Goal: Task Accomplishment & Management: Manage account settings

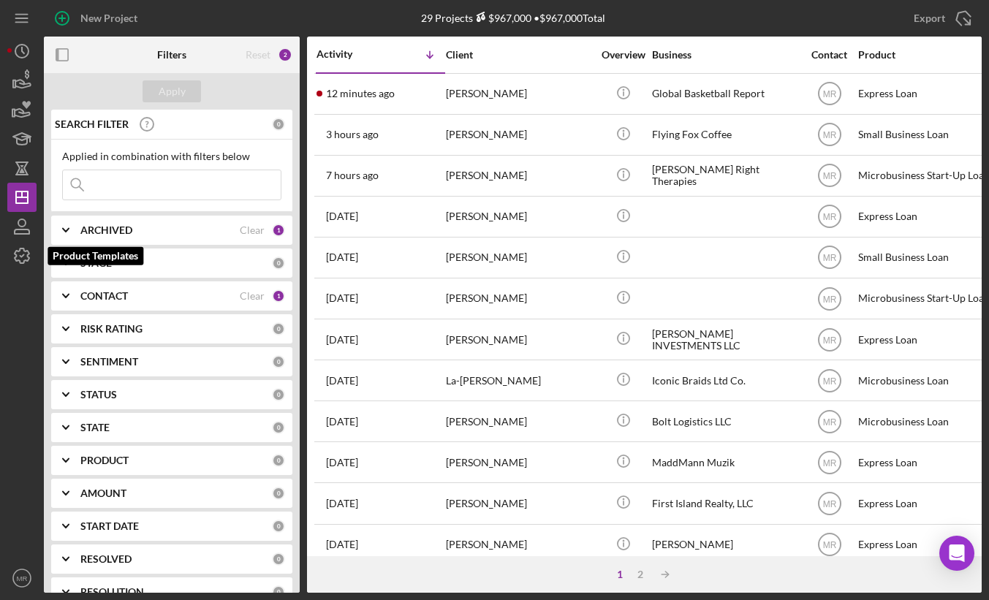
click at [23, 249] on icon "button" at bounding box center [22, 256] width 15 height 15
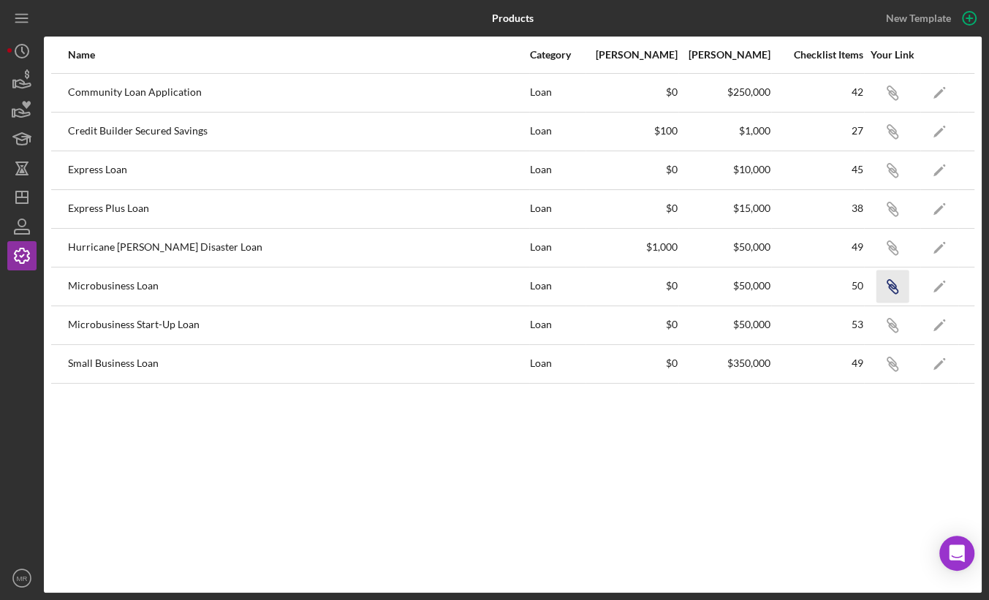
click at [897, 285] on icon "Icon/Link" at bounding box center [892, 286] width 33 height 33
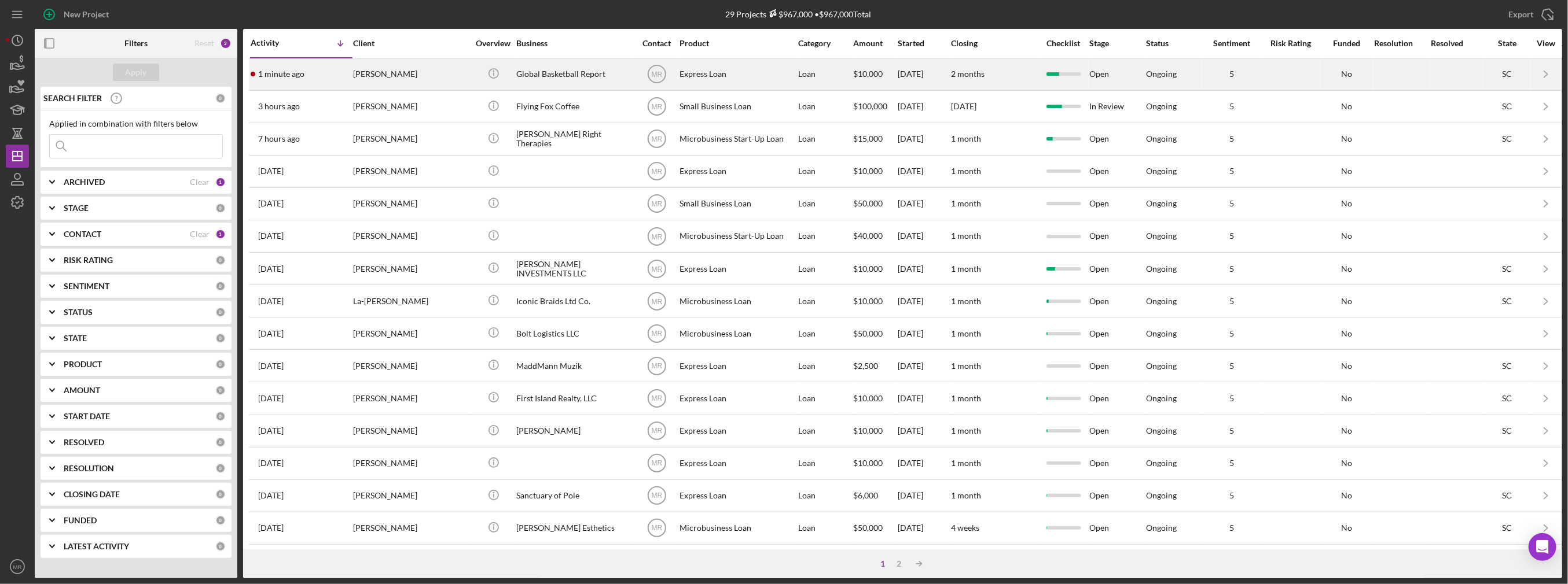
click at [441, 74] on div "[PERSON_NAME]" at bounding box center [411, 74] width 116 height 31
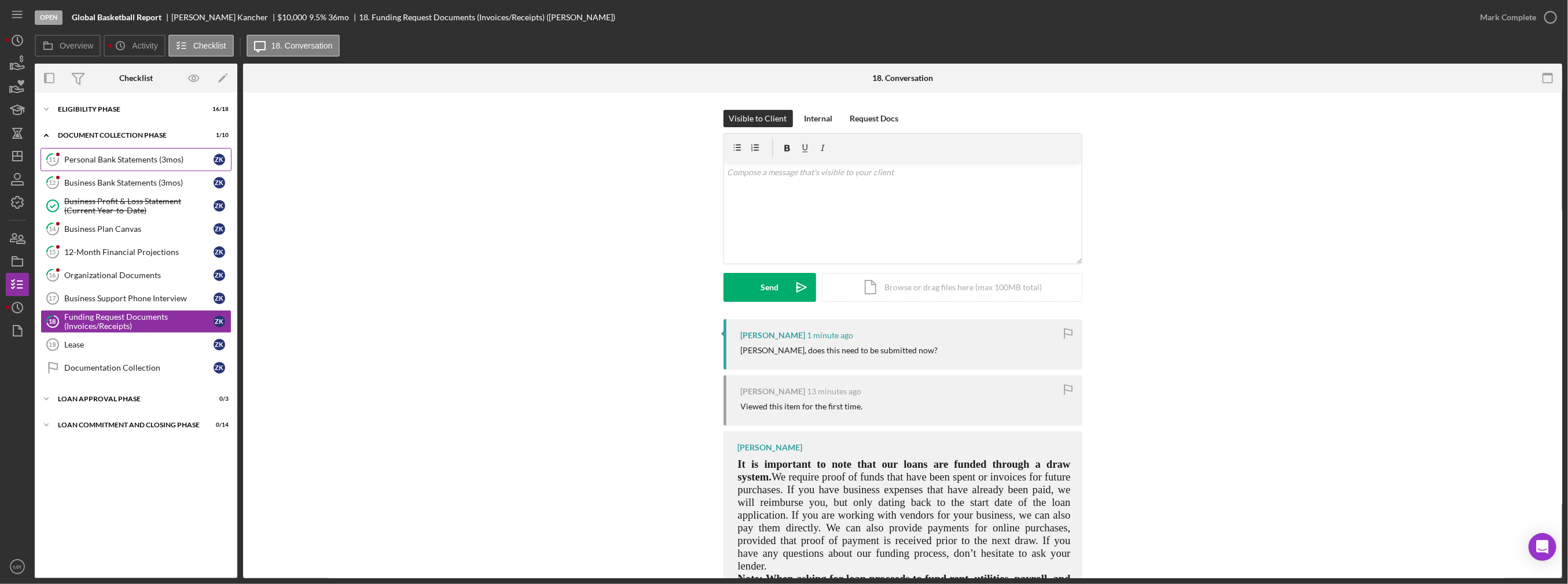
click at [87, 162] on div "Personal Bank Statements (3mos)" at bounding box center [139, 160] width 150 height 9
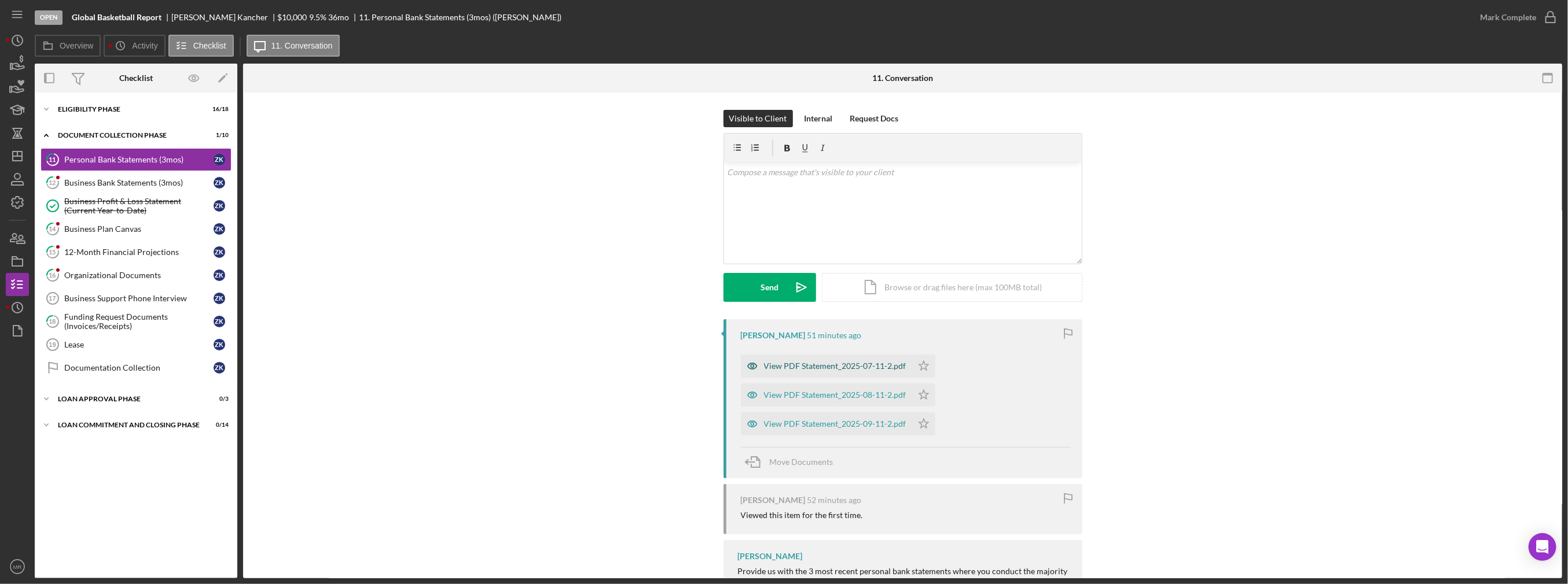
click at [783, 369] on div "View PDF Statement_2025-07-11-2.pdf" at bounding box center [835, 366] width 142 height 9
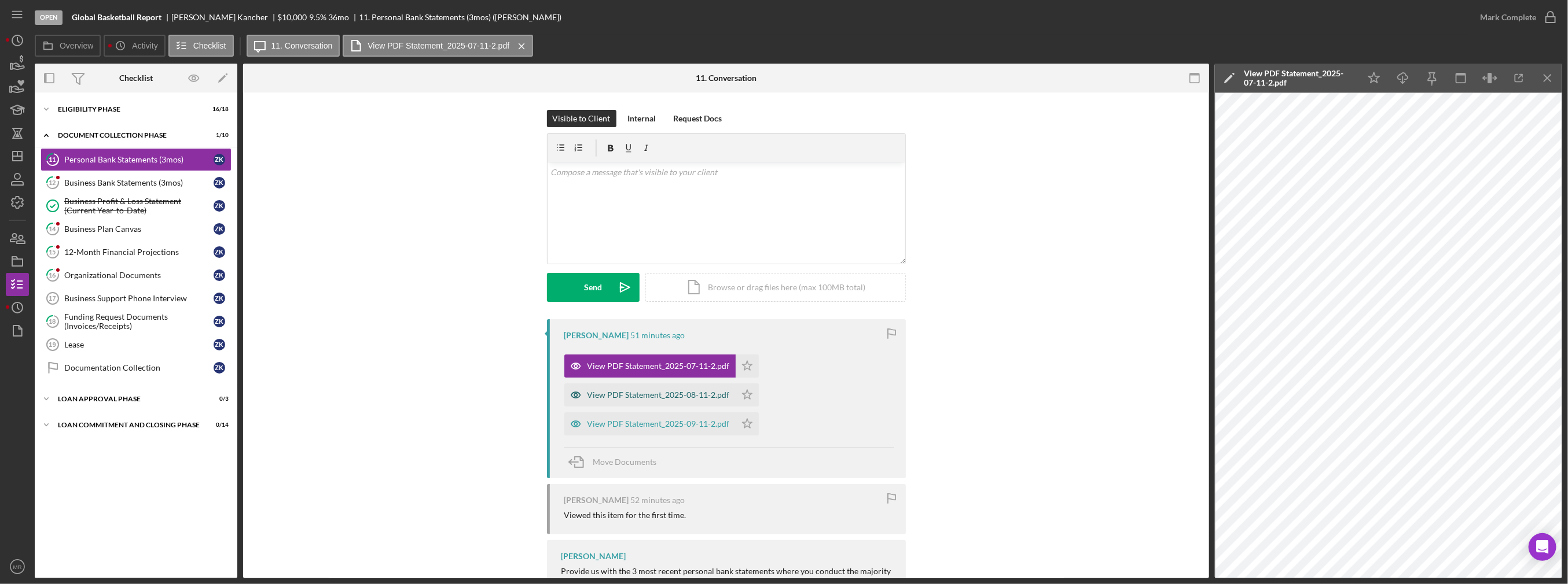
click at [655, 392] on div "View PDF Statement_2025-08-11-2.pdf" at bounding box center [659, 396] width 142 height 9
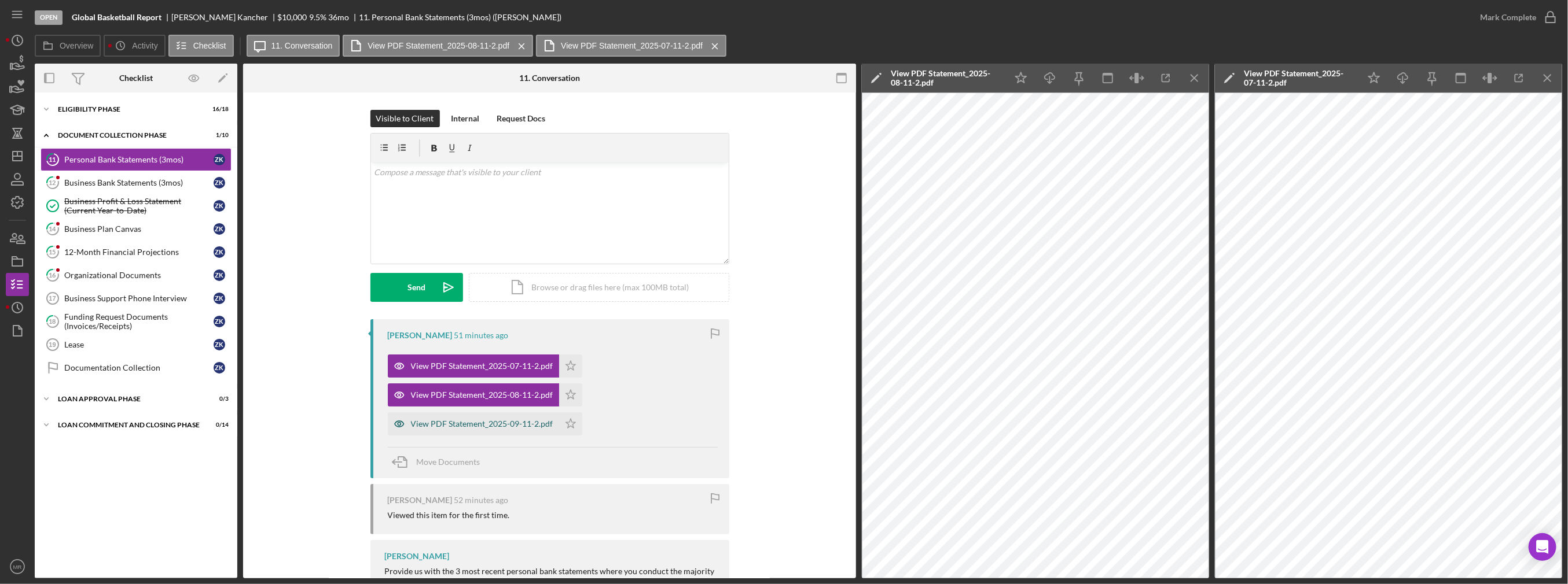
click at [522, 419] on div "View PDF Statement_2025-09-11-2.pdf" at bounding box center [482, 424] width 142 height 9
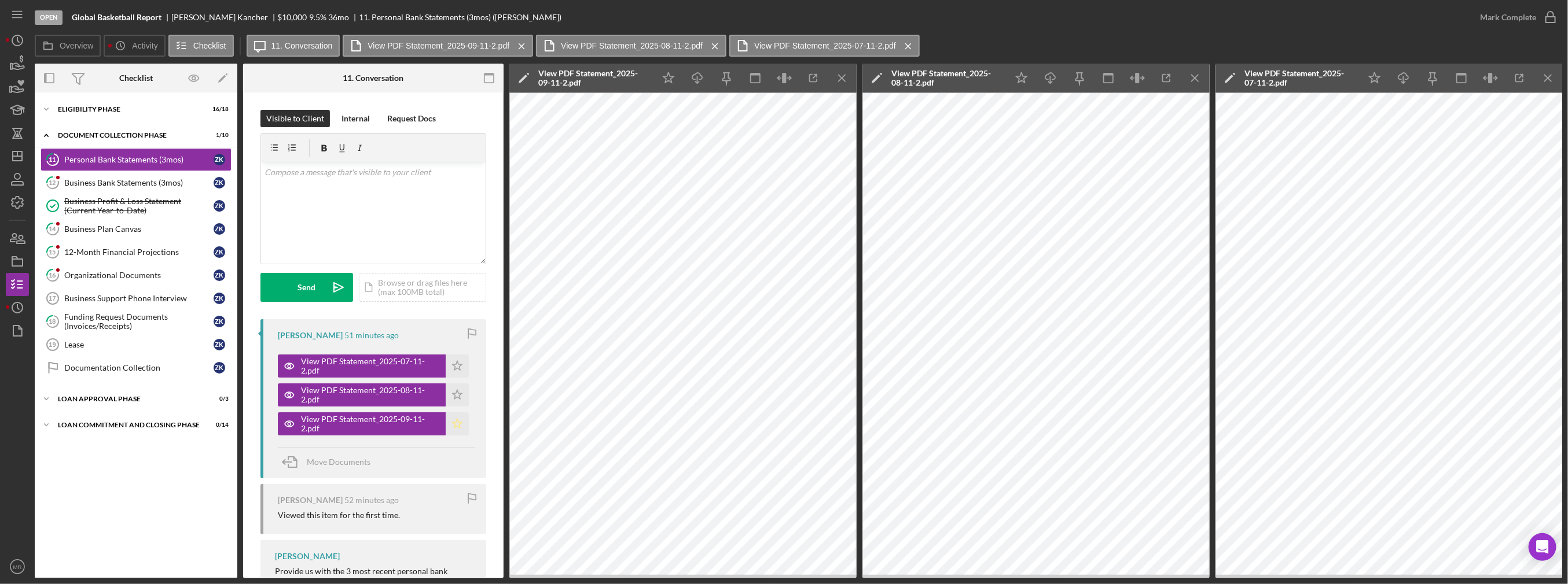
click at [464, 425] on icon "Icon/Star" at bounding box center [457, 423] width 23 height 23
click at [457, 397] on icon "Icon/Star" at bounding box center [457, 395] width 23 height 23
click at [451, 370] on icon "Icon/Star" at bounding box center [457, 366] width 23 height 23
click at [783, 81] on icon "Icon/Menu Close" at bounding box center [842, 78] width 26 height 26
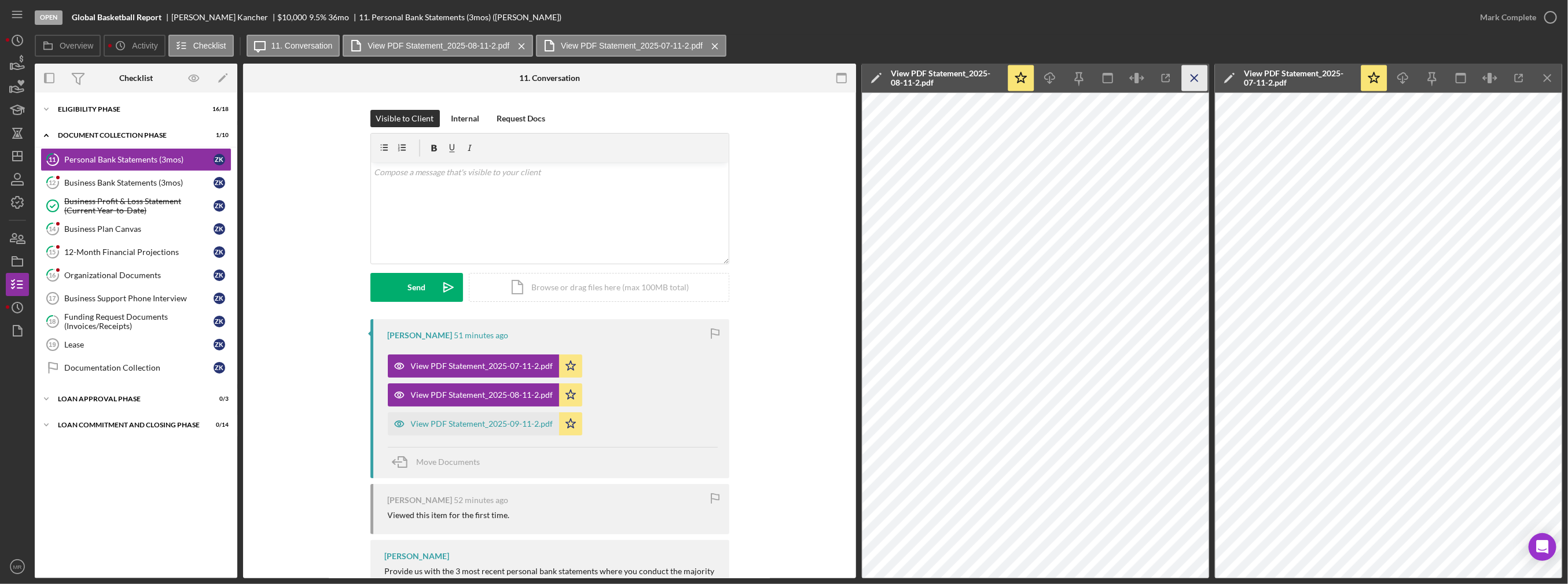
click at [783, 80] on icon "Icon/Menu Close" at bounding box center [1194, 78] width 26 height 26
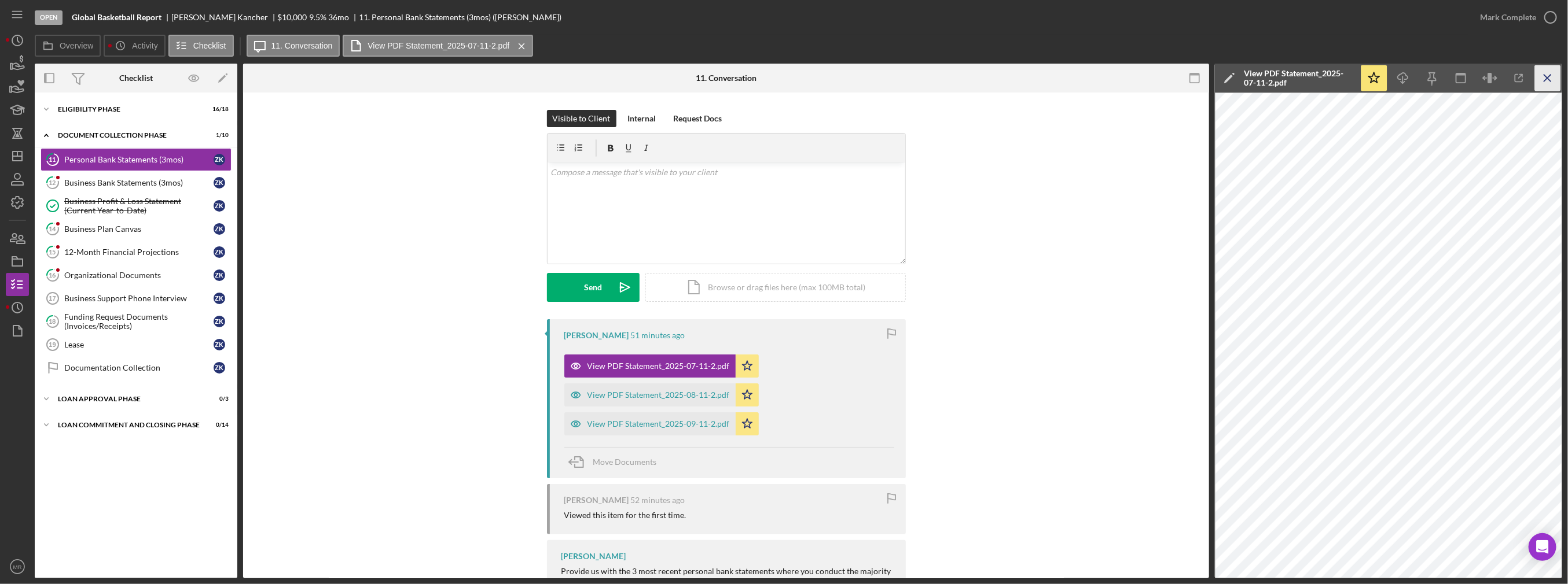
click at [783, 83] on icon "Icon/Menu Close" at bounding box center [1547, 78] width 26 height 26
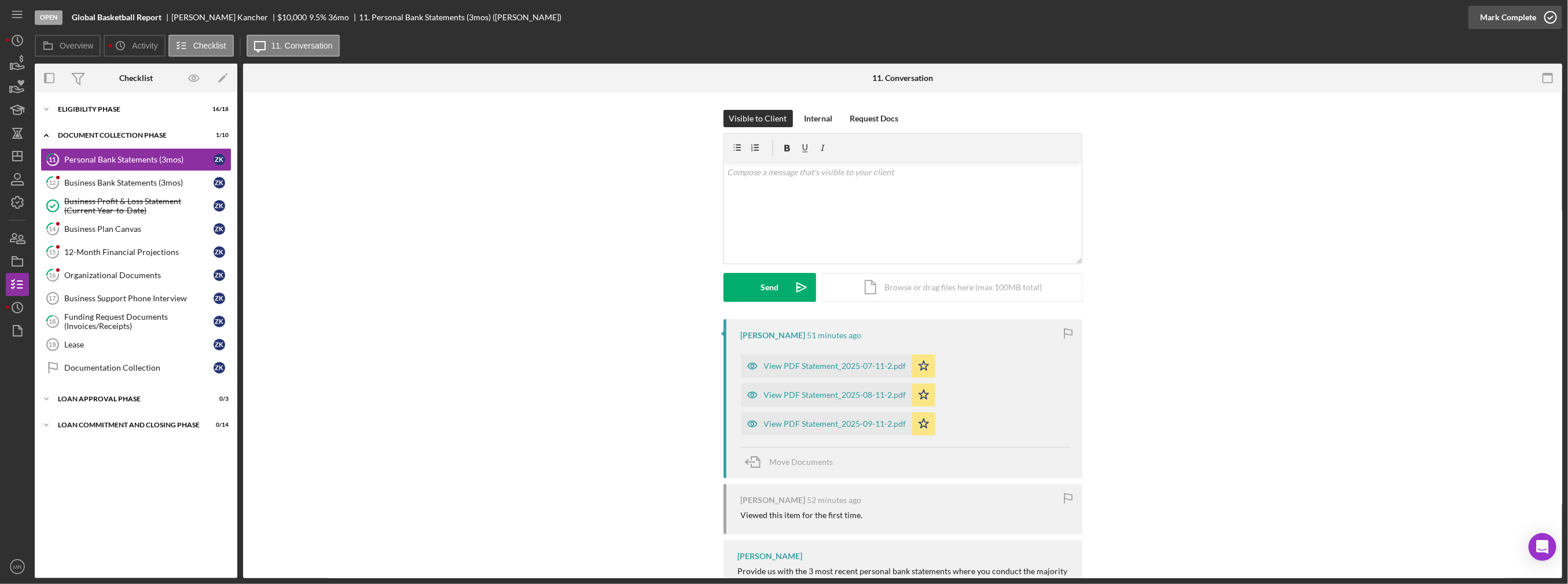
click at [783, 16] on div "Mark Complete" at bounding box center [1508, 17] width 56 height 23
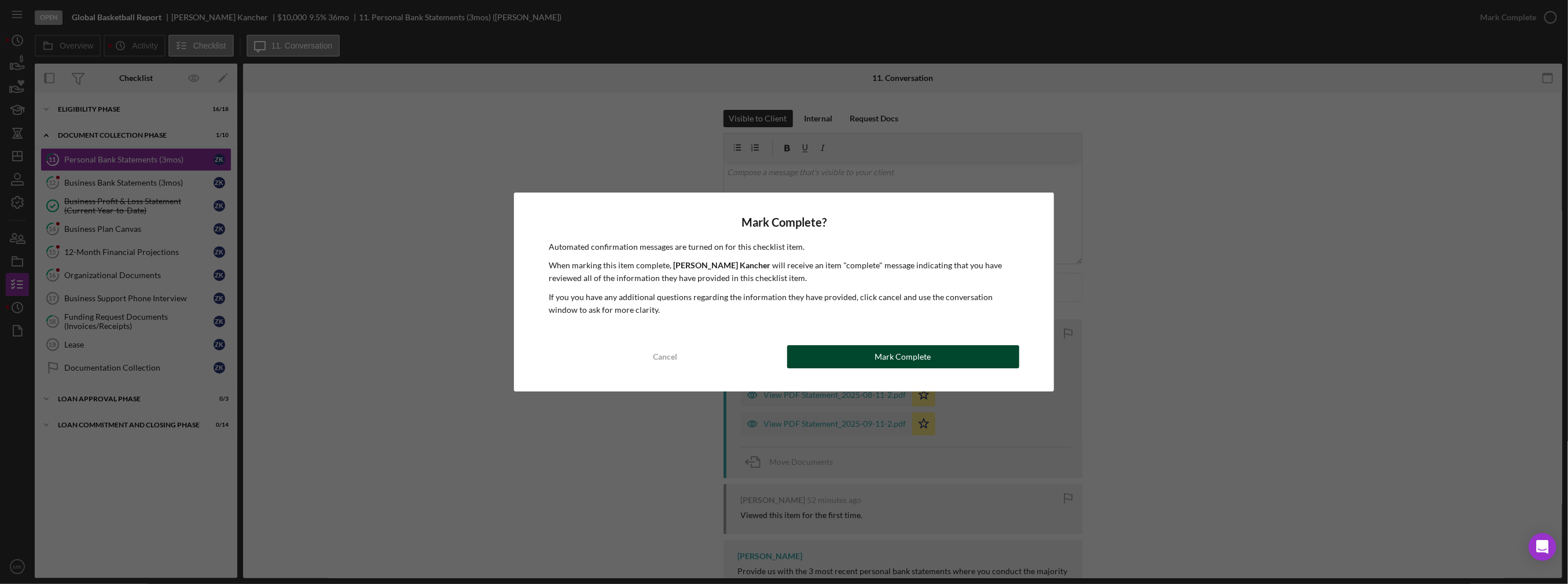
click at [783, 352] on div "Mark Complete" at bounding box center [902, 356] width 56 height 23
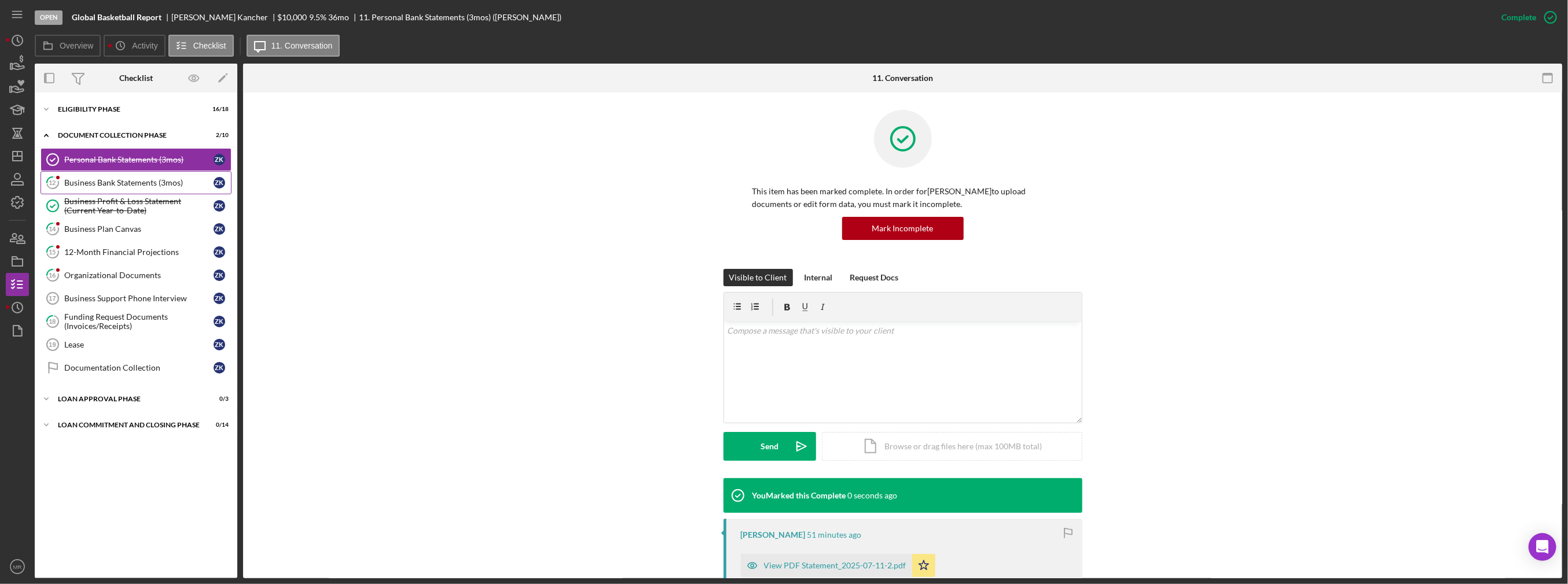
click at [136, 184] on div "Business Bank Statements (3mos)" at bounding box center [139, 183] width 150 height 9
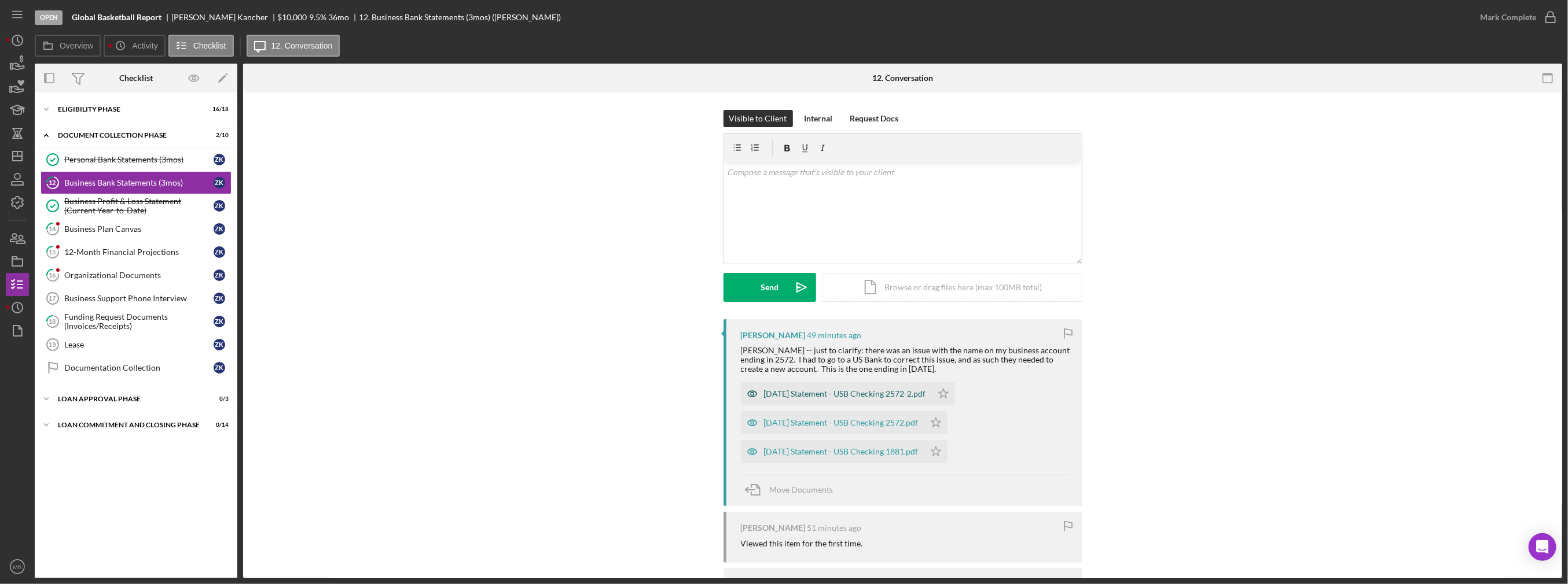
click at [783, 398] on div "2025-08-31 Statement - USB Checking 2572-2.pdf" at bounding box center [845, 394] width 162 height 9
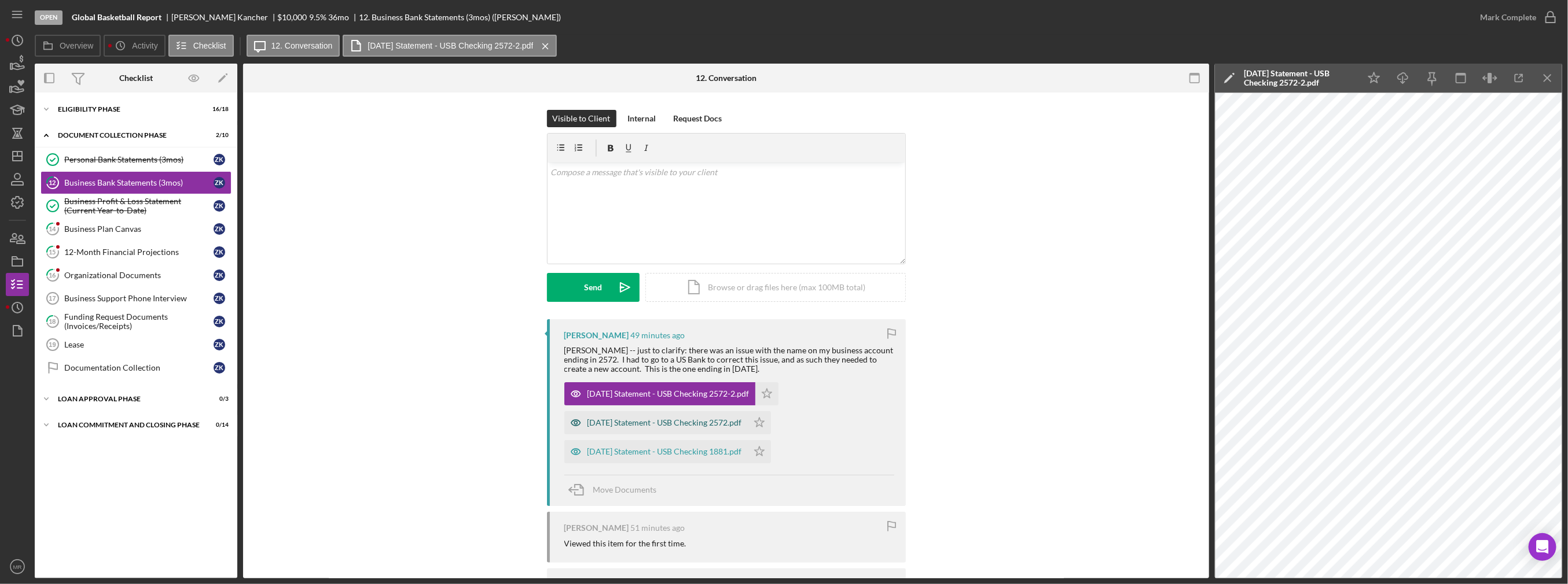
click at [731, 423] on div "2025-09-30 Statement - USB Checking 2572.pdf" at bounding box center [664, 423] width 154 height 9
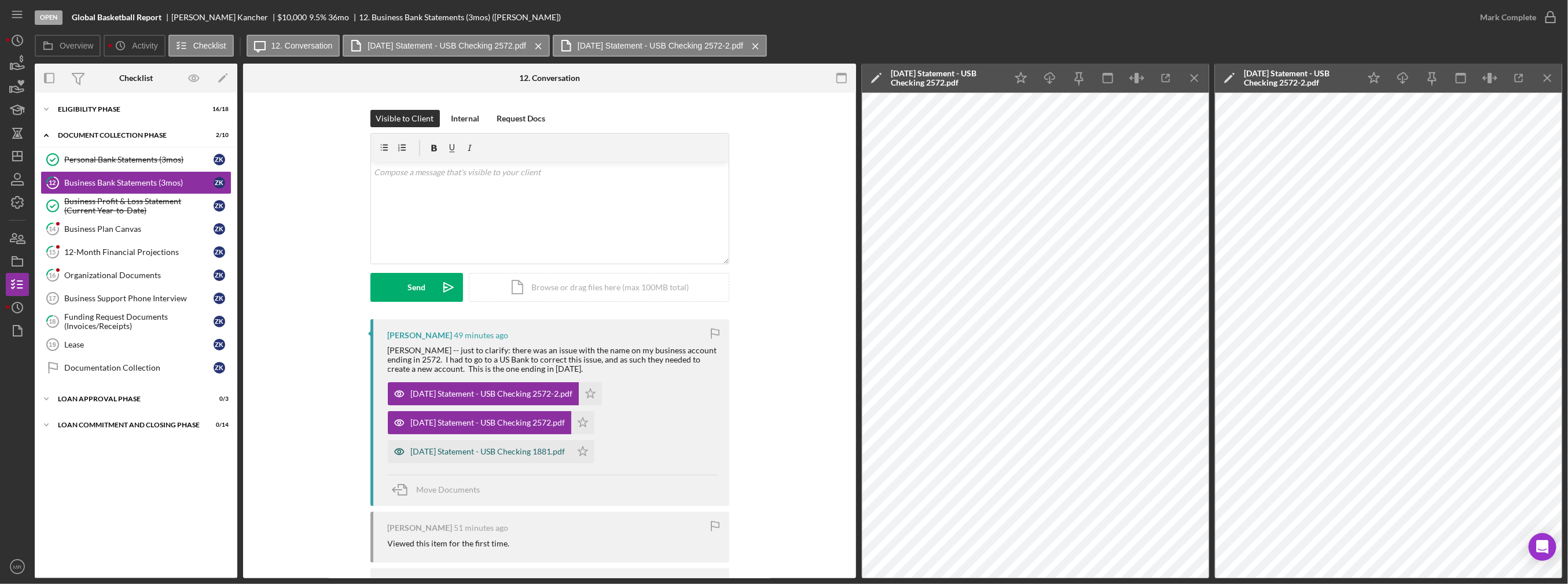
click at [548, 457] on div "2025-09-30 Statement - USB Checking 1881.pdf" at bounding box center [480, 451] width 184 height 23
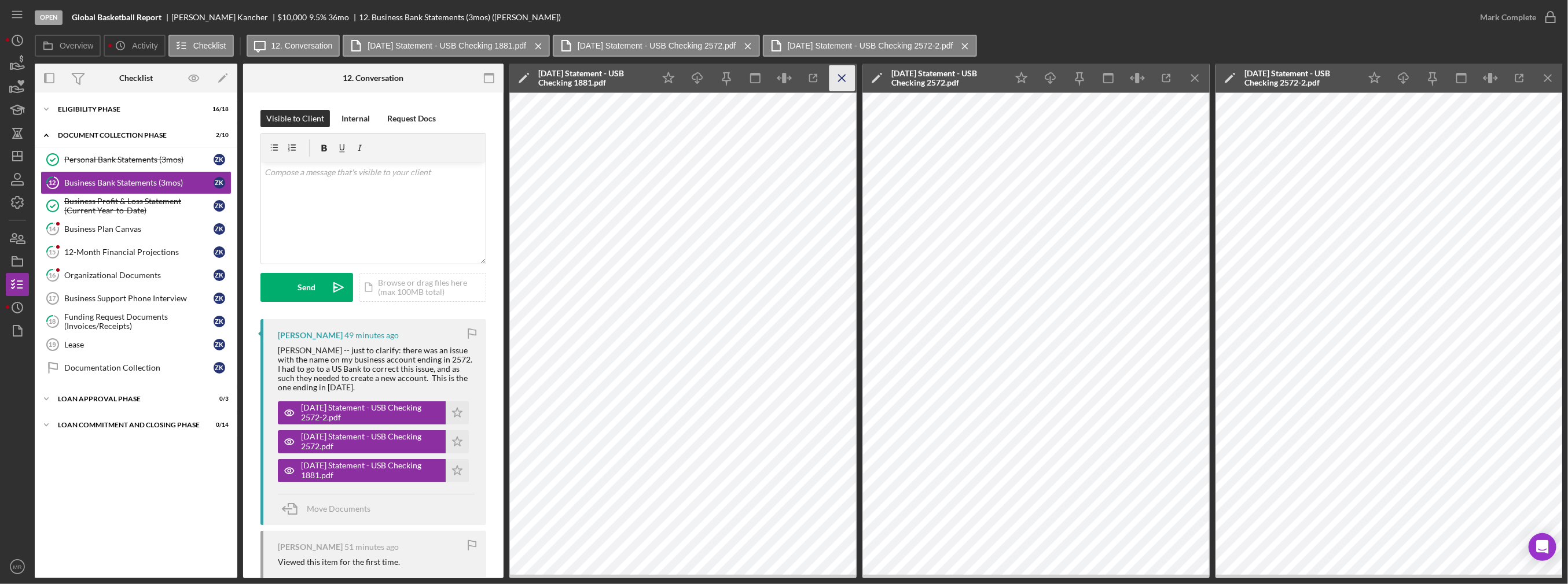
click at [783, 86] on icon "Icon/Menu Close" at bounding box center [842, 78] width 26 height 26
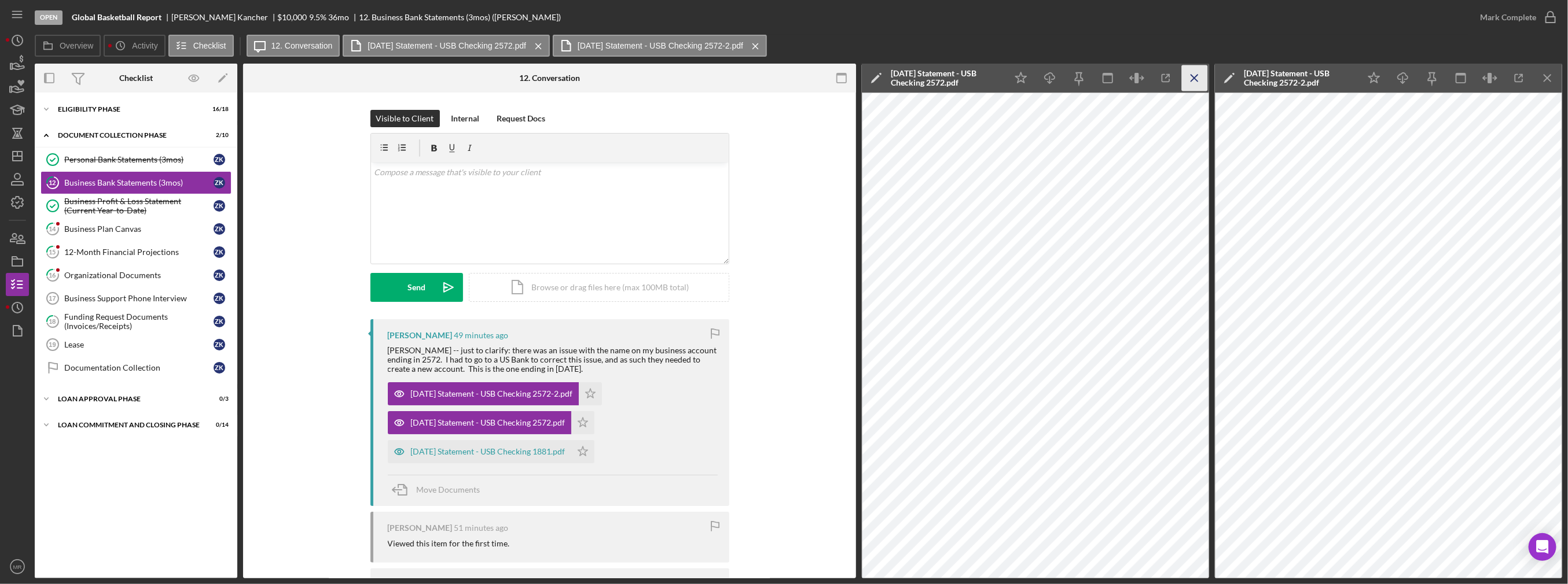
click at [783, 80] on icon "Icon/Menu Close" at bounding box center [1194, 78] width 26 height 26
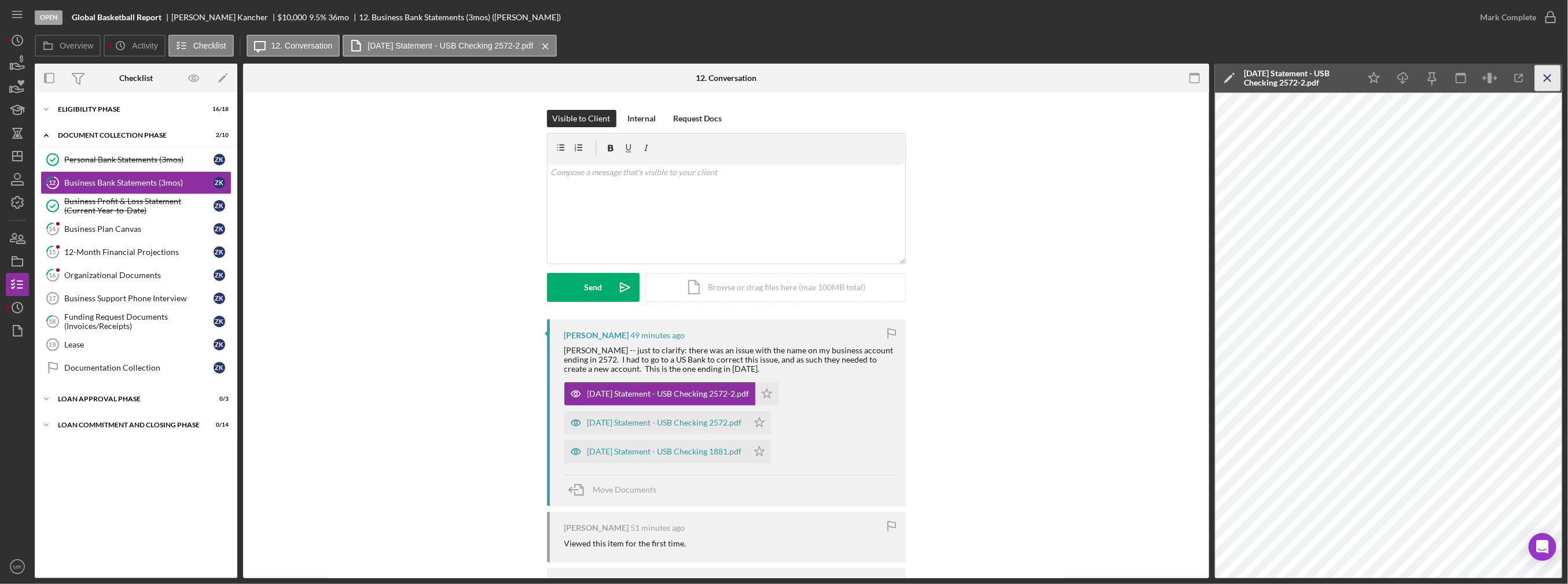
click at [783, 78] on icon "Icon/Menu Close" at bounding box center [1547, 78] width 26 height 26
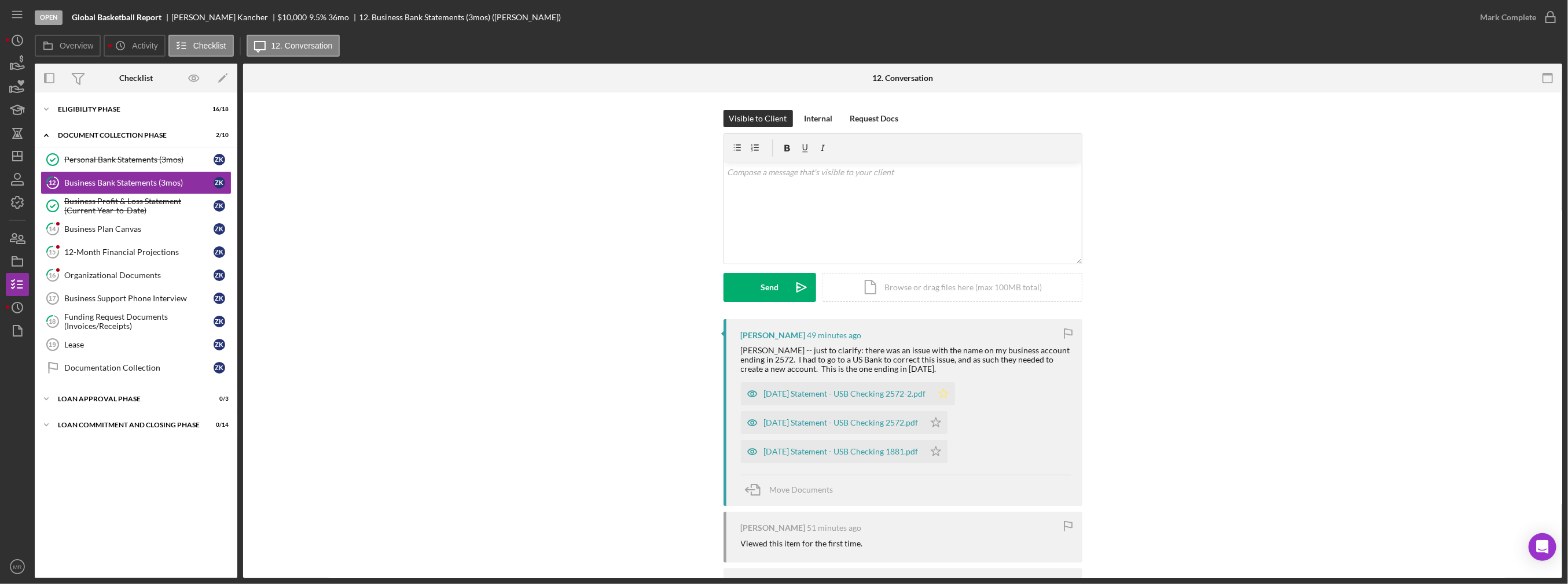
click at [783, 386] on icon "Icon/Star" at bounding box center [943, 393] width 23 height 23
click at [783, 419] on icon "Icon/Star" at bounding box center [936, 423] width 23 height 23
click at [783, 453] on icon "Icon/Star" at bounding box center [936, 451] width 23 height 23
click at [783, 19] on div "Mark Complete" at bounding box center [1508, 17] width 56 height 23
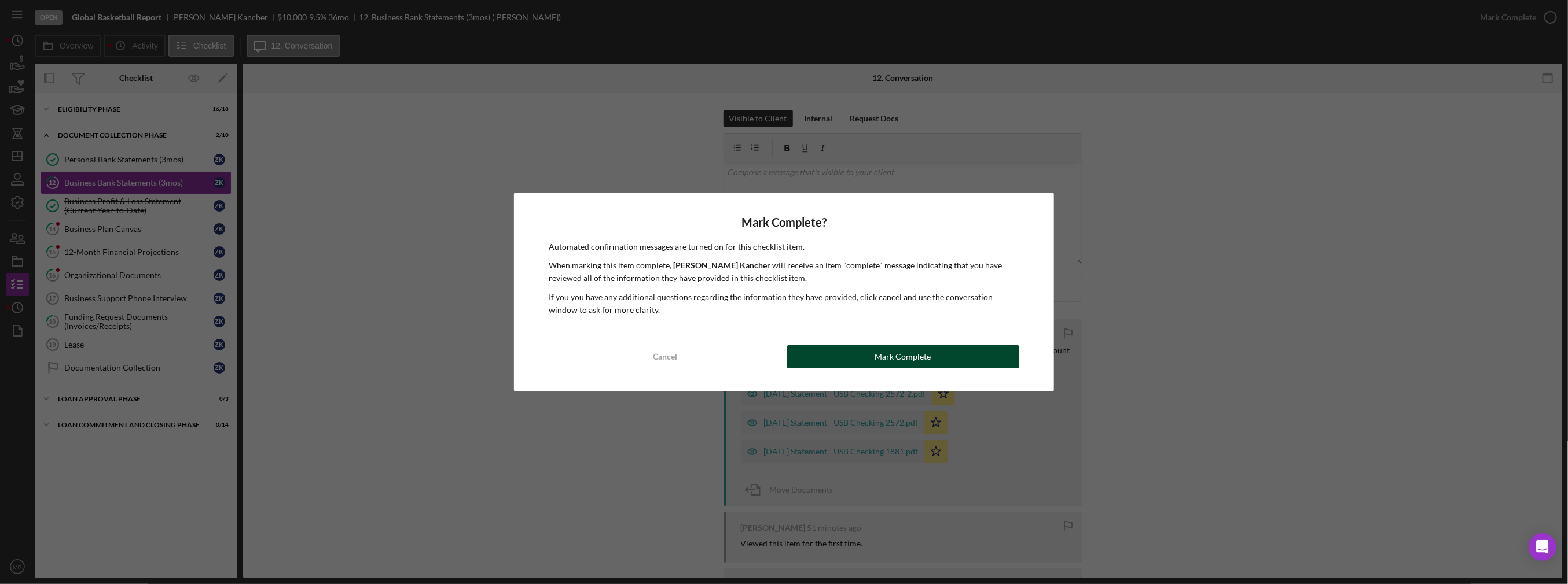
click at [783, 362] on div "Mark Complete" at bounding box center [902, 356] width 56 height 23
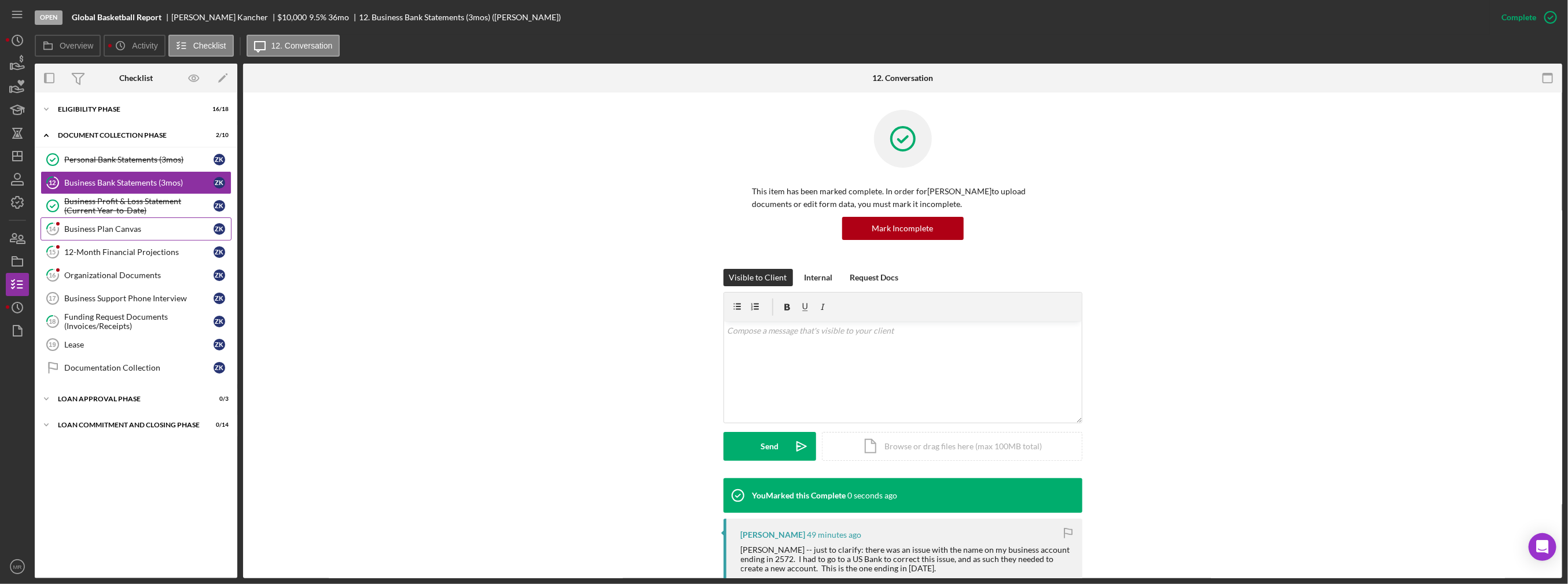
click at [101, 215] on link "Business Profit & Loss Statement (Current Year-to-Date) Business Profit & Loss …" at bounding box center [135, 206] width 191 height 23
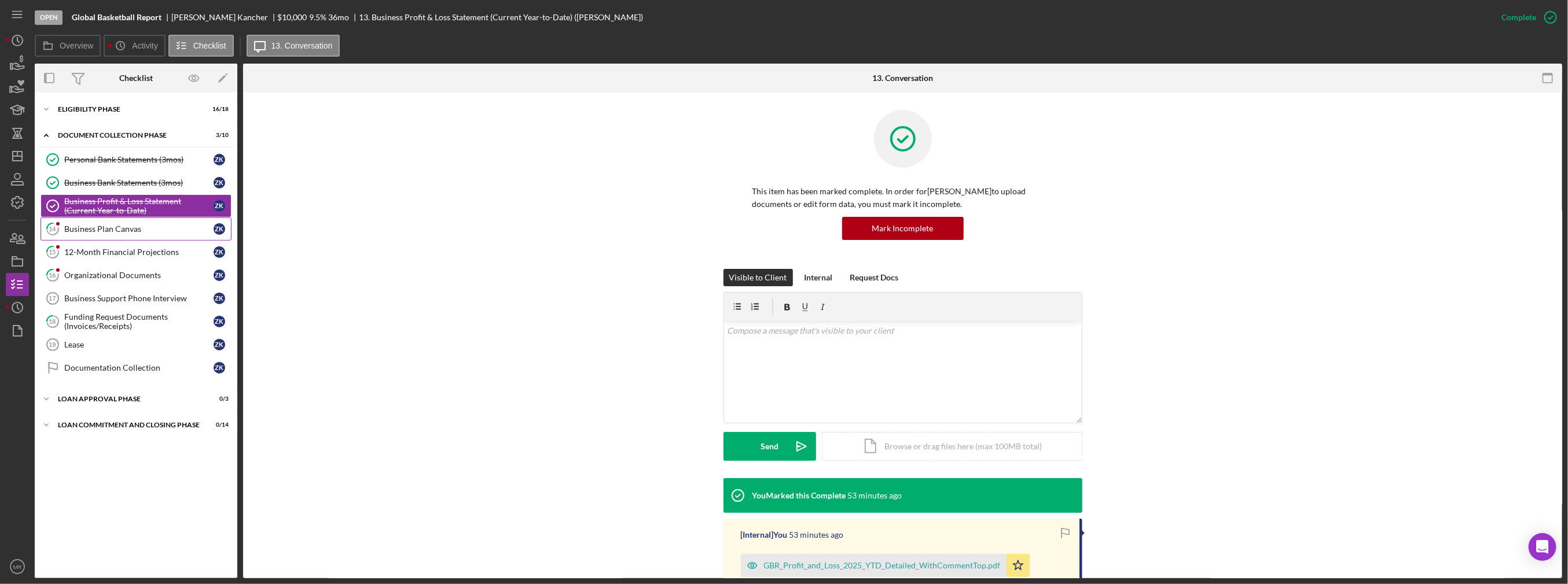
click at [107, 225] on div "Business Plan Canvas" at bounding box center [139, 229] width 150 height 9
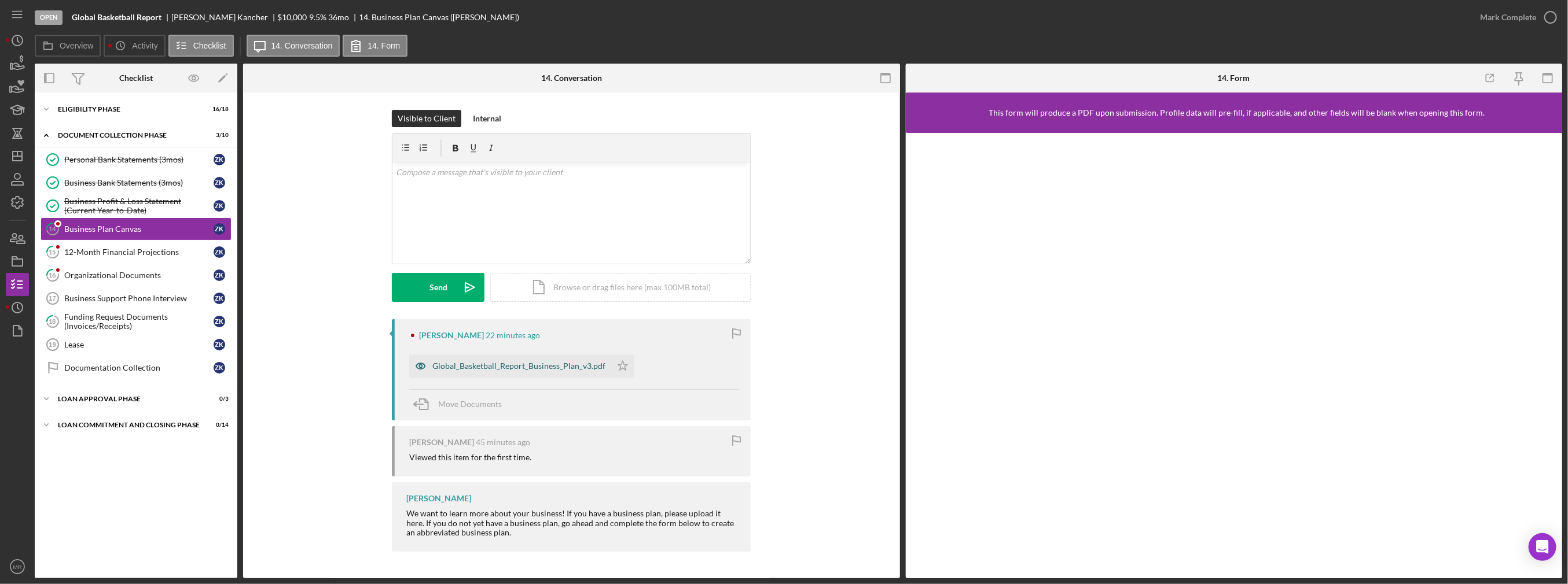
click at [515, 371] on div "Global_Basketball_Report_Business_Plan_v3.pdf" at bounding box center [510, 366] width 202 height 23
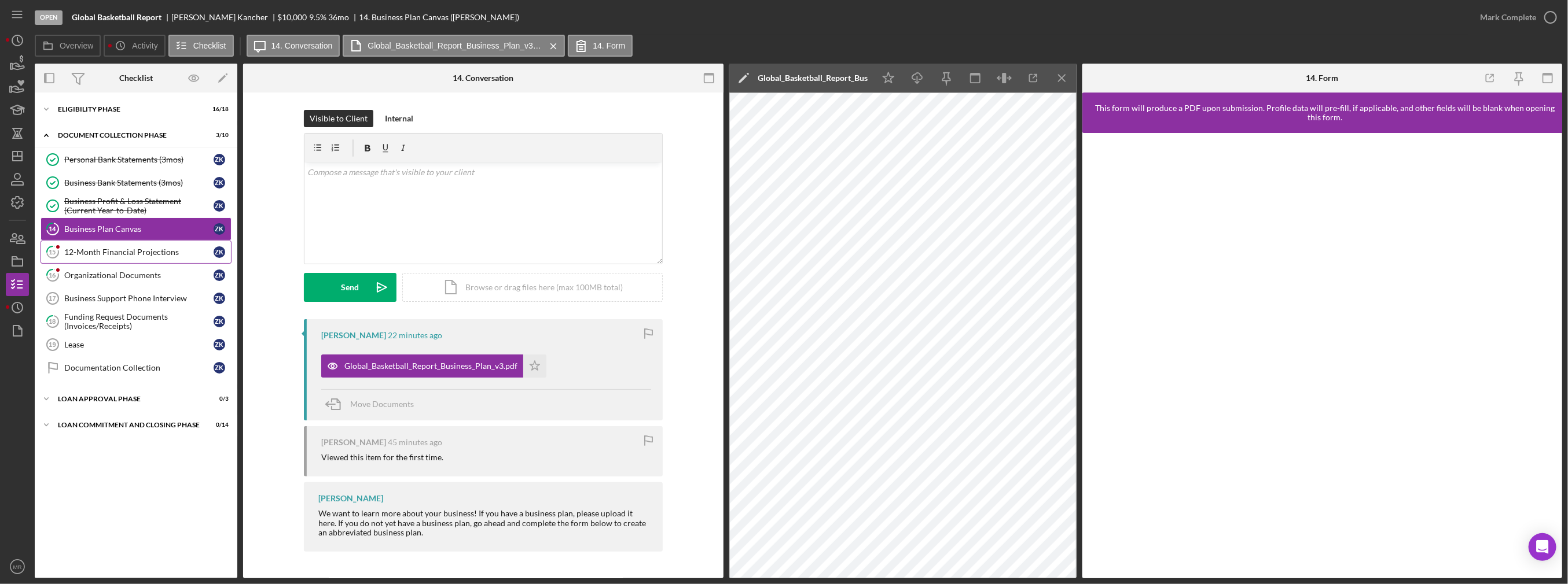
click at [147, 258] on link "15 12-Month Financial Projections Z K" at bounding box center [135, 252] width 191 height 23
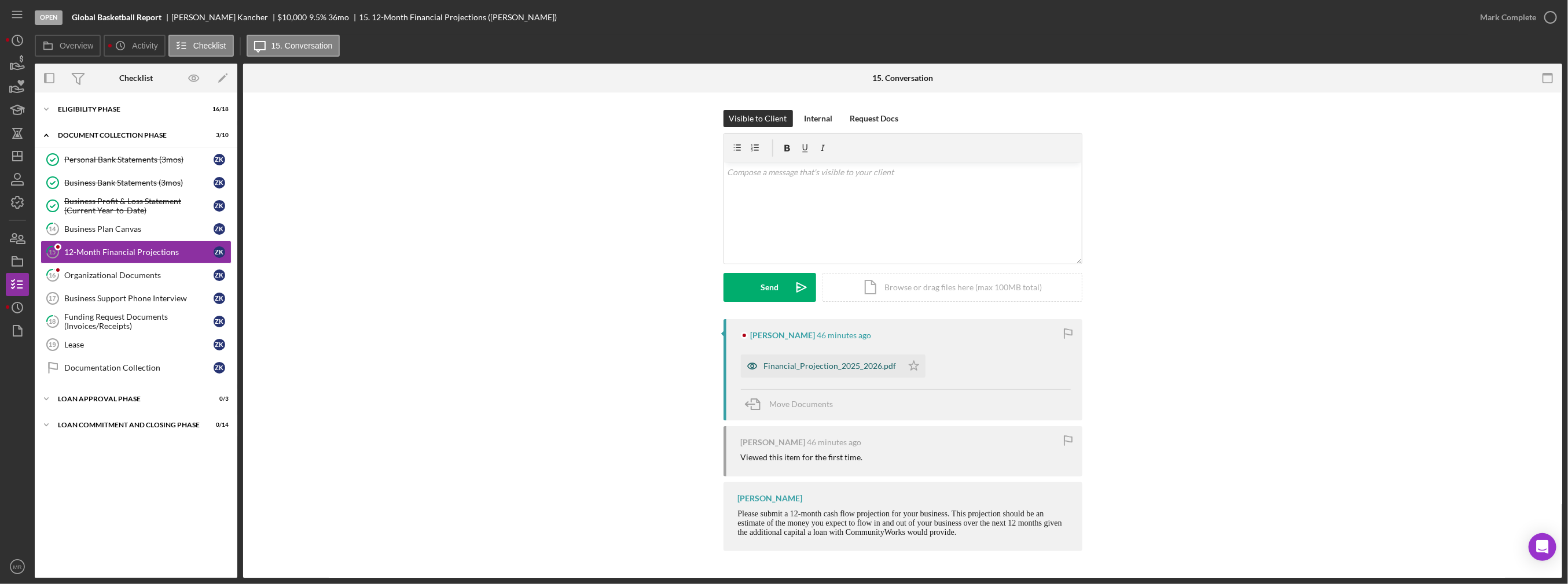
click at [783, 369] on div "Financial_Projection_2025_2026.pdf" at bounding box center [830, 366] width 132 height 9
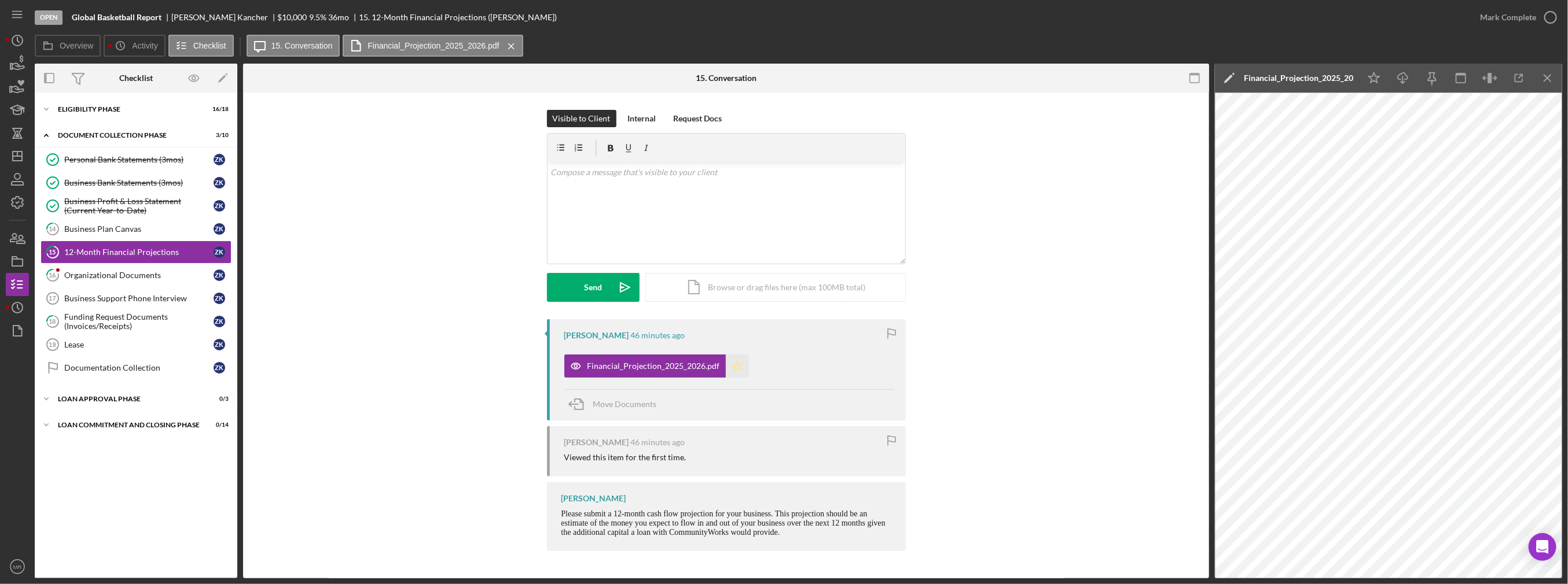
click at [729, 367] on icon "Icon/Star" at bounding box center [737, 366] width 23 height 23
drag, startPoint x: 1530, startPoint y: 17, endPoint x: 1466, endPoint y: 27, distance: 64.8
click at [783, 18] on div "Mark Complete" at bounding box center [1508, 17] width 56 height 23
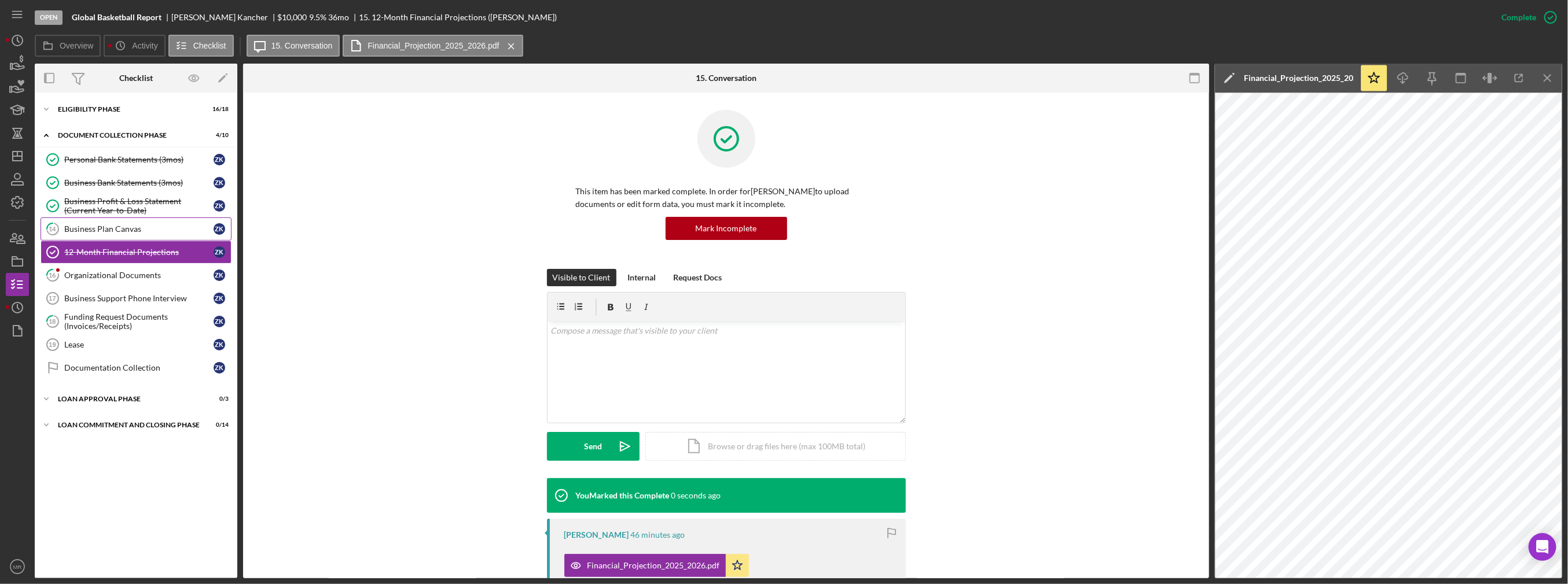
click at [183, 229] on div "Business Plan Canvas" at bounding box center [139, 229] width 150 height 9
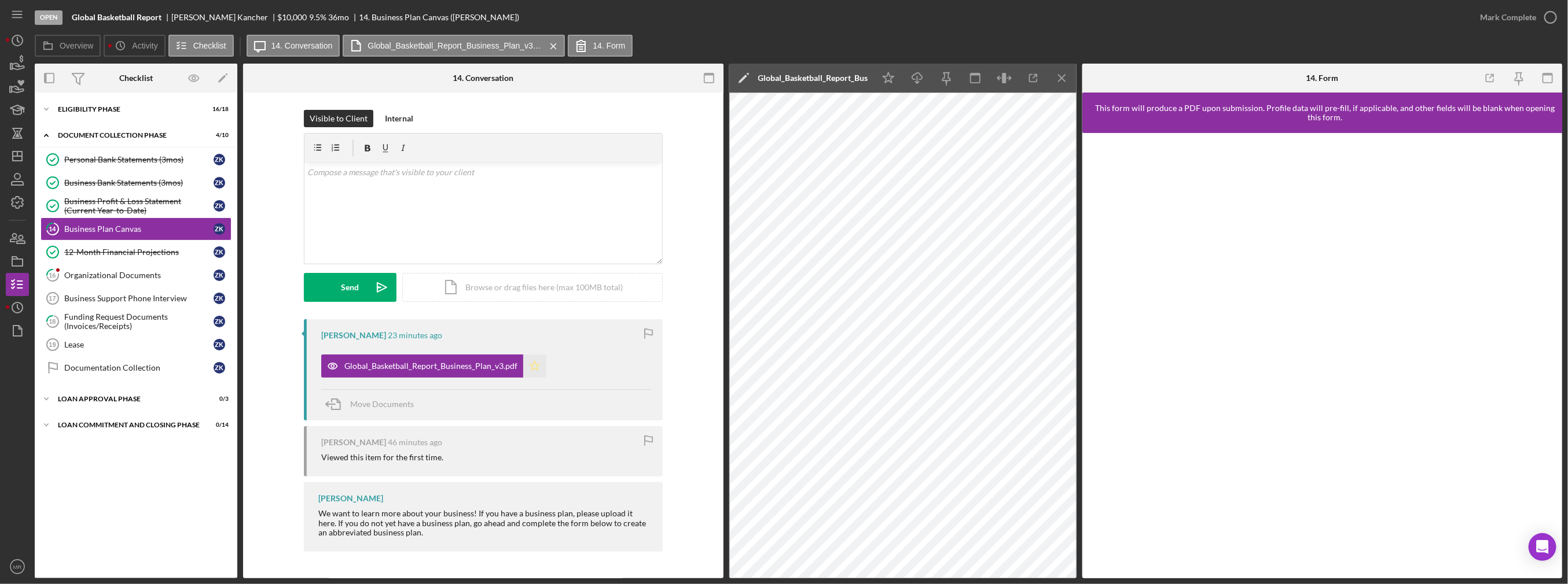
click at [536, 373] on icon "Icon/Star" at bounding box center [534, 366] width 23 height 23
click at [783, 24] on div "Mark Complete" at bounding box center [1508, 17] width 56 height 23
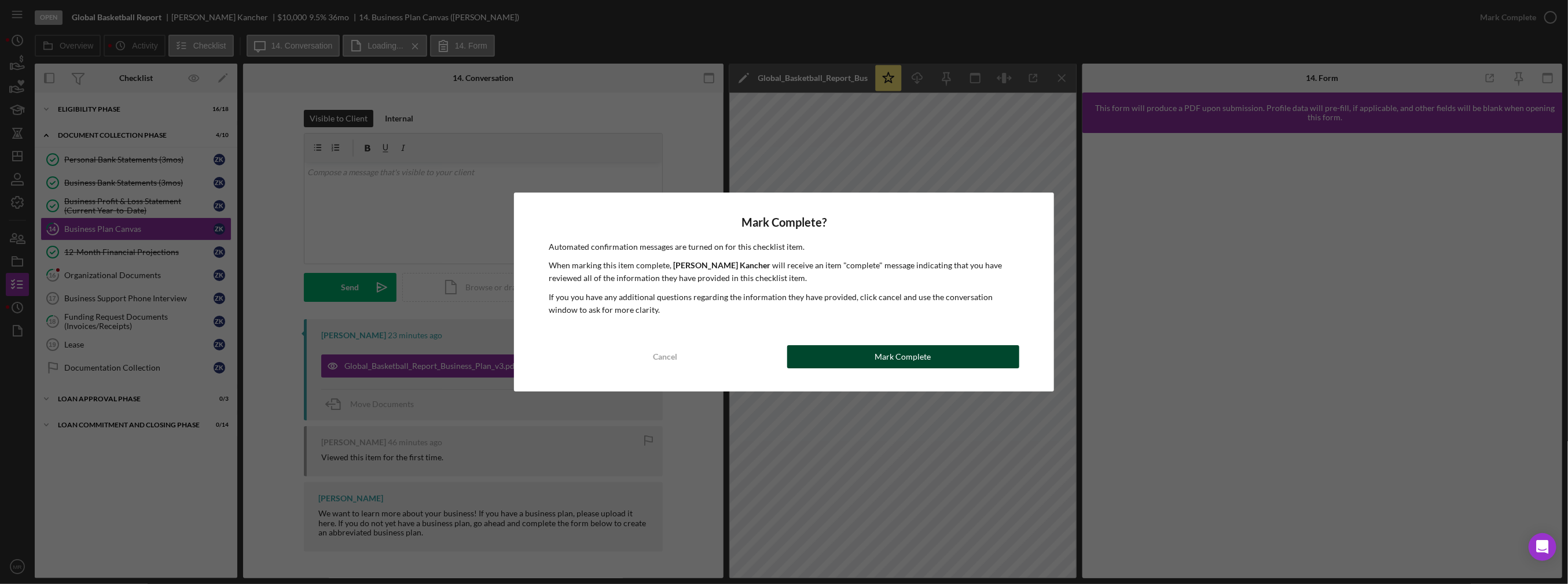
click at [783, 365] on button "Mark Complete" at bounding box center [902, 356] width 232 height 23
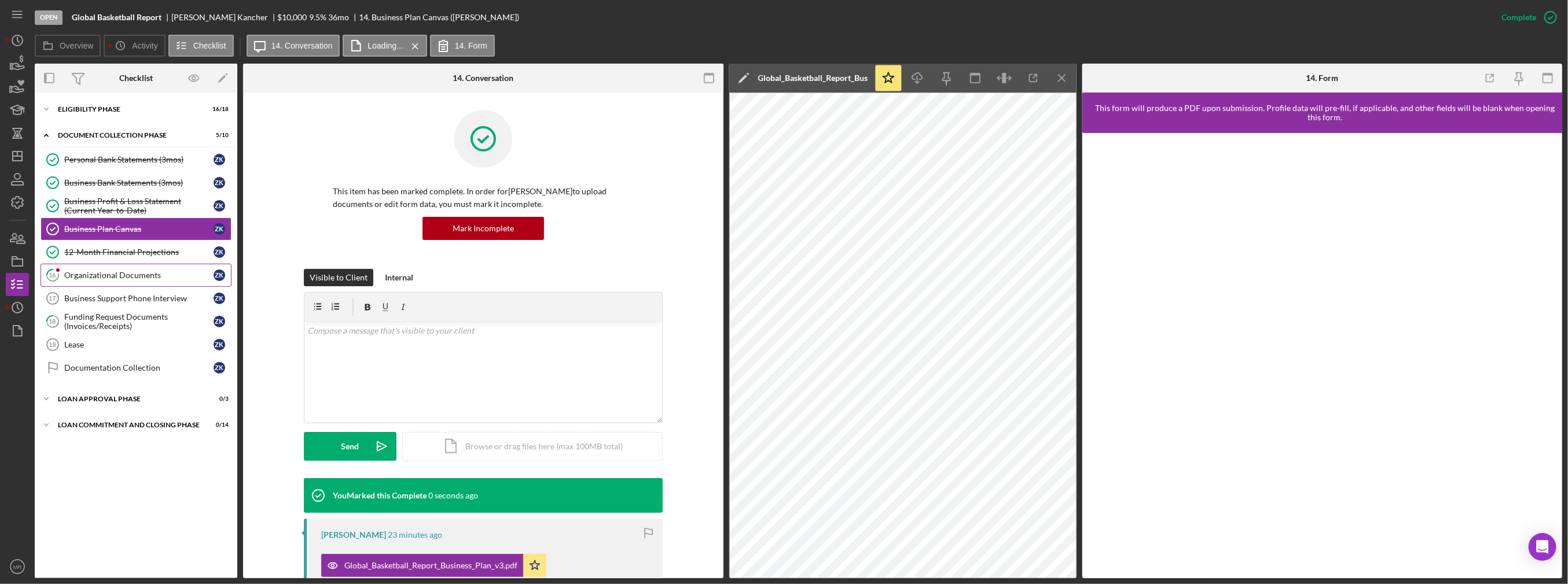
click at [110, 283] on link "16 Organizational Documents Z K" at bounding box center [135, 275] width 191 height 23
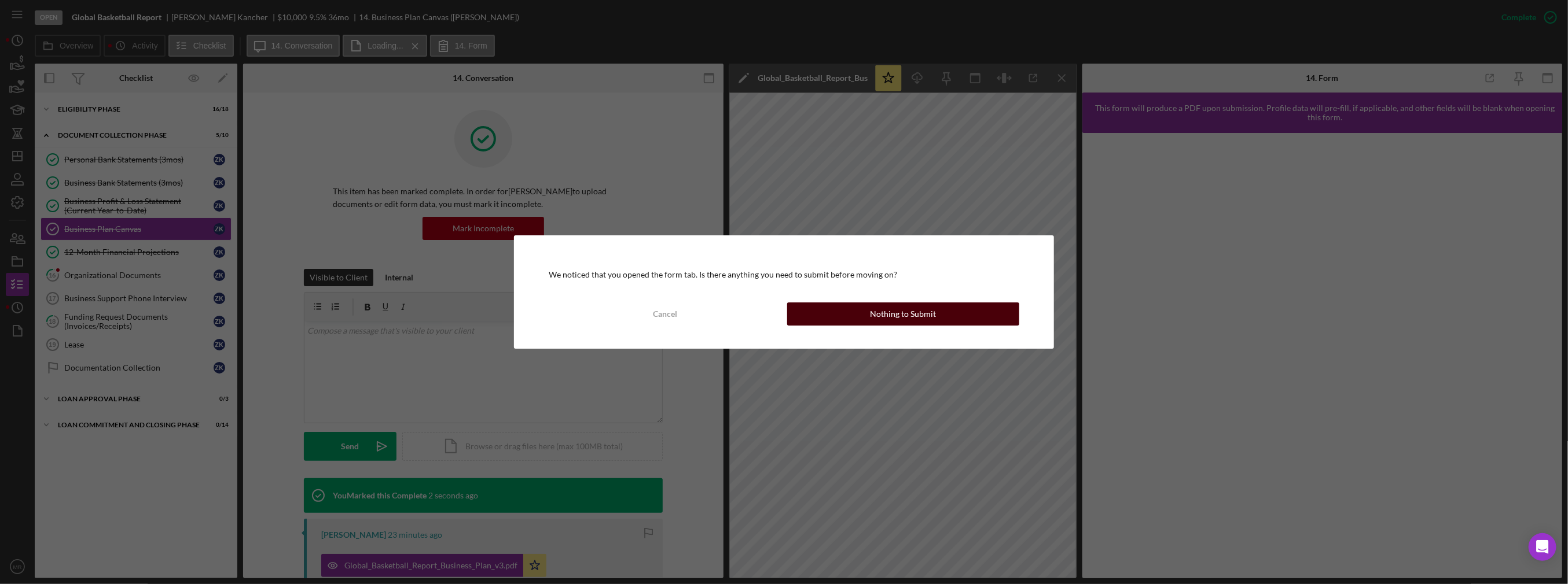
click at [783, 313] on button "Nothing to Submit" at bounding box center [902, 313] width 232 height 23
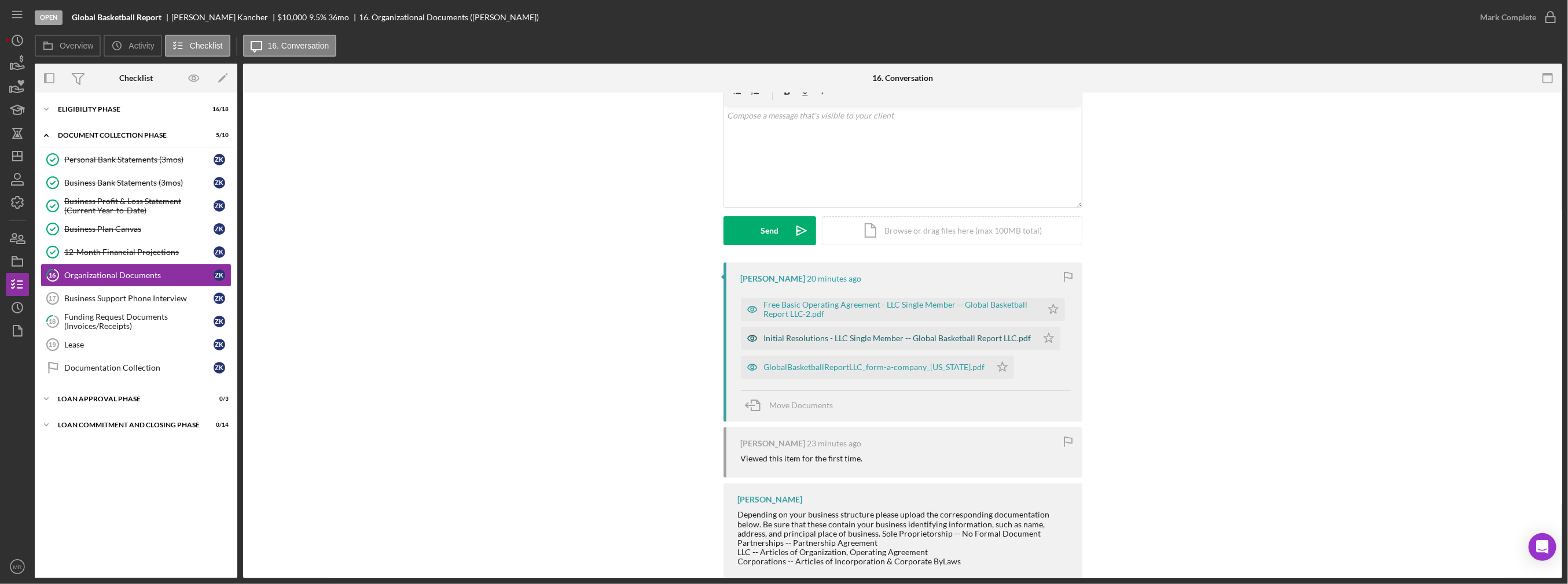
scroll to position [58, 0]
click at [783, 369] on div "GlobalBasketballReportLLC_form-a-company_wyoming.pdf" at bounding box center [874, 366] width 221 height 9
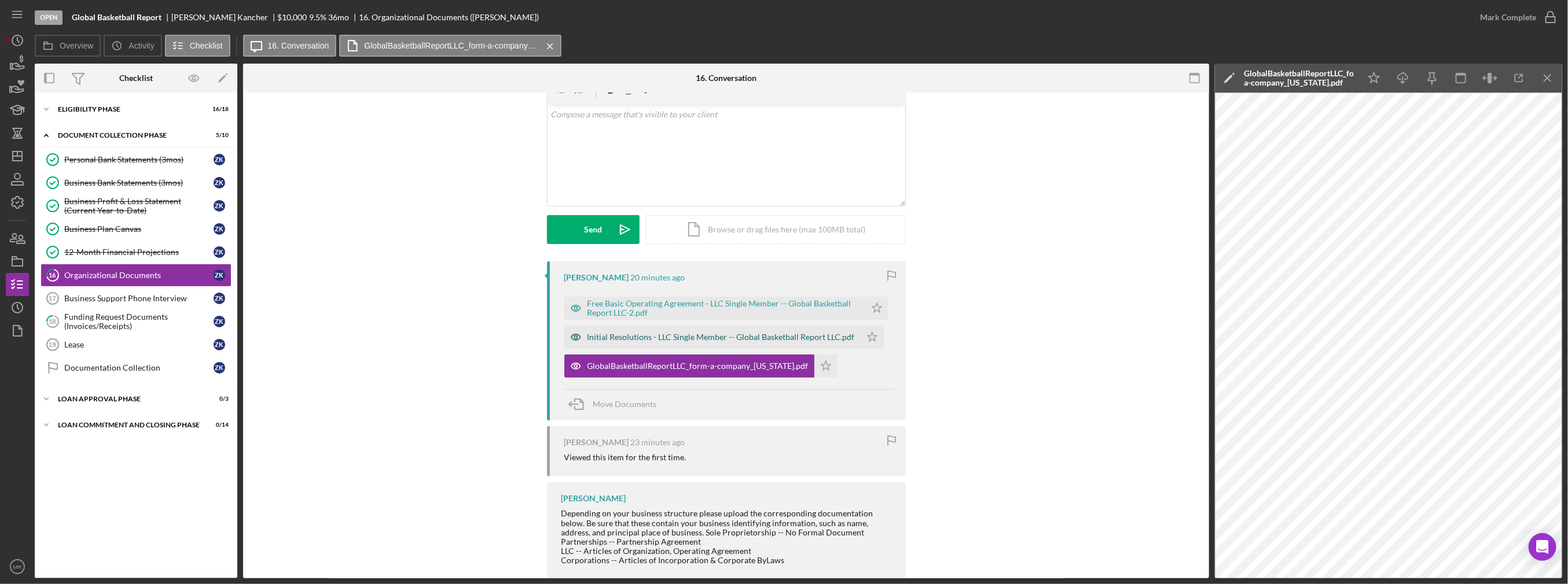
click at [783, 341] on div "Initial Resolutions - LLC Single Member -- Global Basketball Report LLC.pdf" at bounding box center [712, 337] width 296 height 23
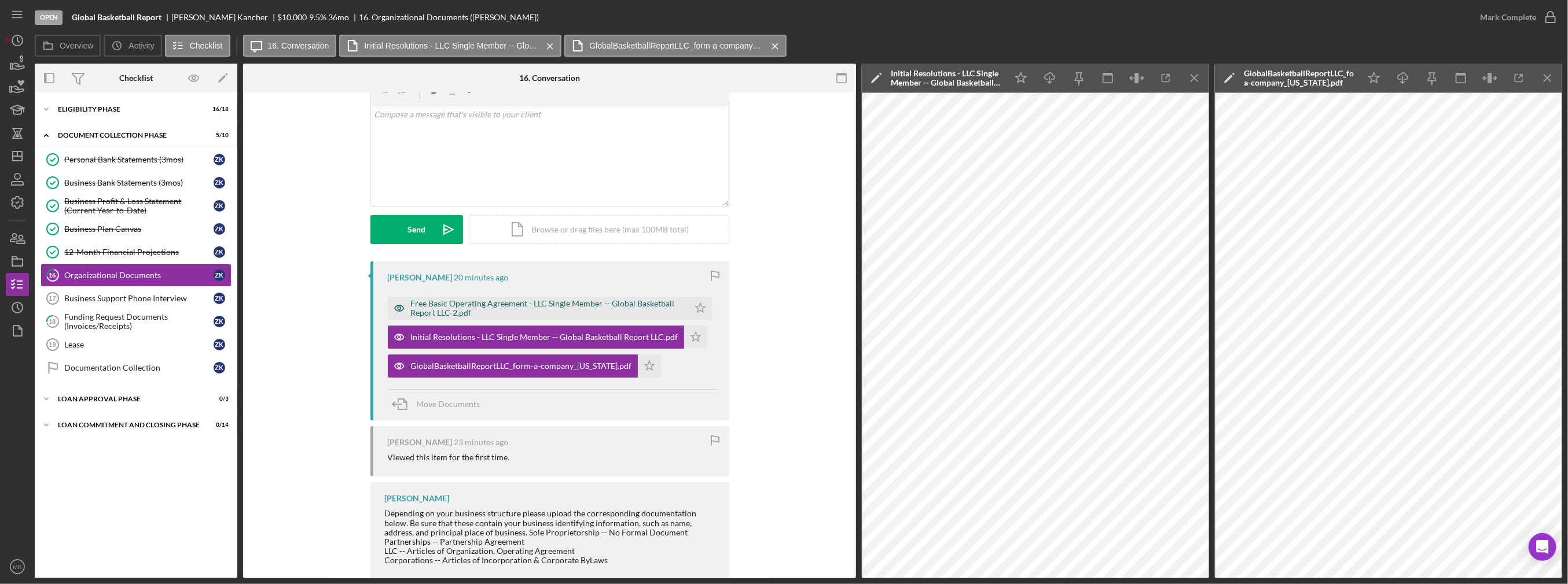
click at [610, 305] on div "Free Basic Operating Agreement - LLC Single Member -- Global Basketball Report …" at bounding box center [547, 308] width 272 height 18
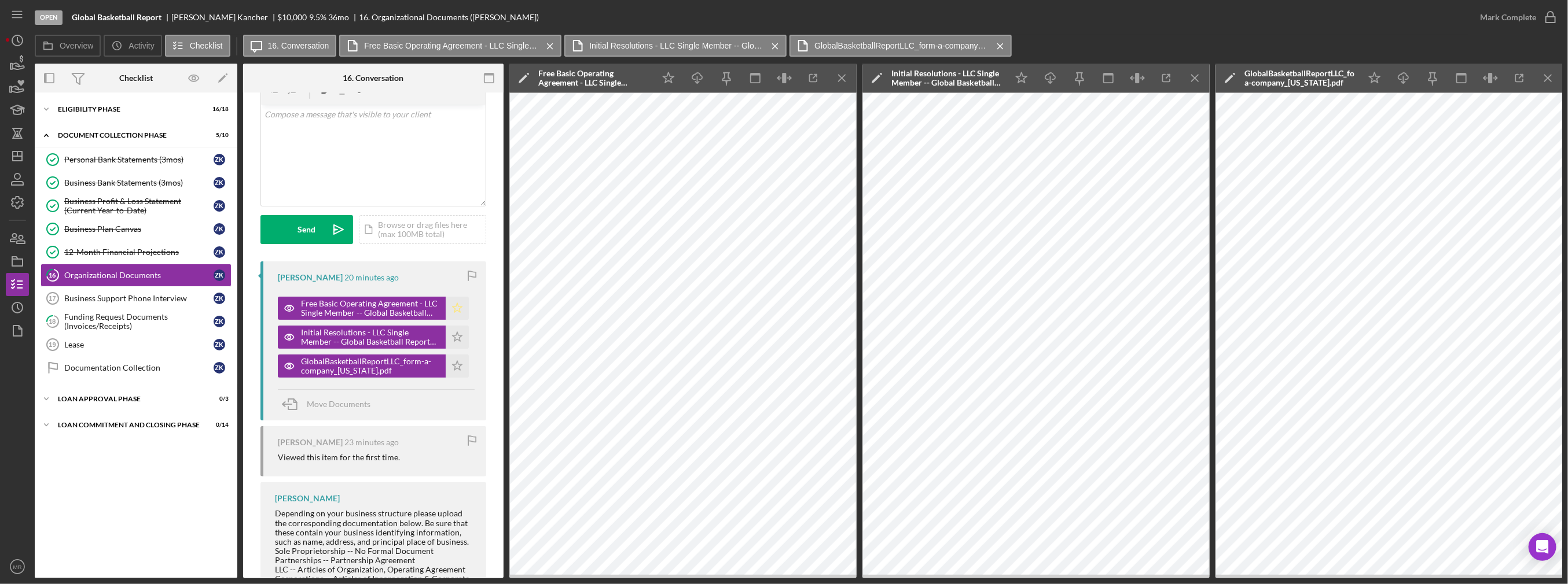
click at [449, 311] on icon "Icon/Star" at bounding box center [457, 308] width 23 height 23
click at [448, 337] on icon "Icon/Star" at bounding box center [457, 337] width 23 height 23
click at [456, 361] on icon "Icon/Star" at bounding box center [457, 366] width 23 height 23
click at [783, 83] on icon "Icon/Menu Close" at bounding box center [842, 78] width 26 height 26
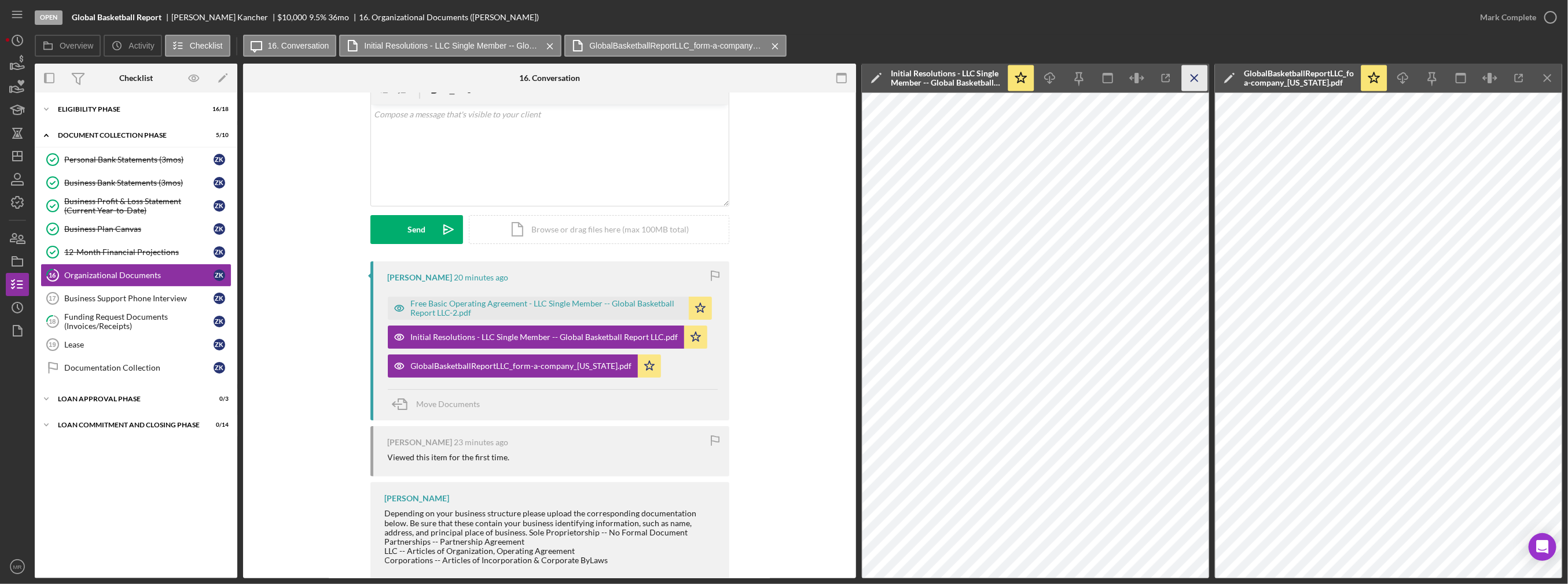
click at [783, 78] on icon "Icon/Menu Close" at bounding box center [1194, 78] width 26 height 26
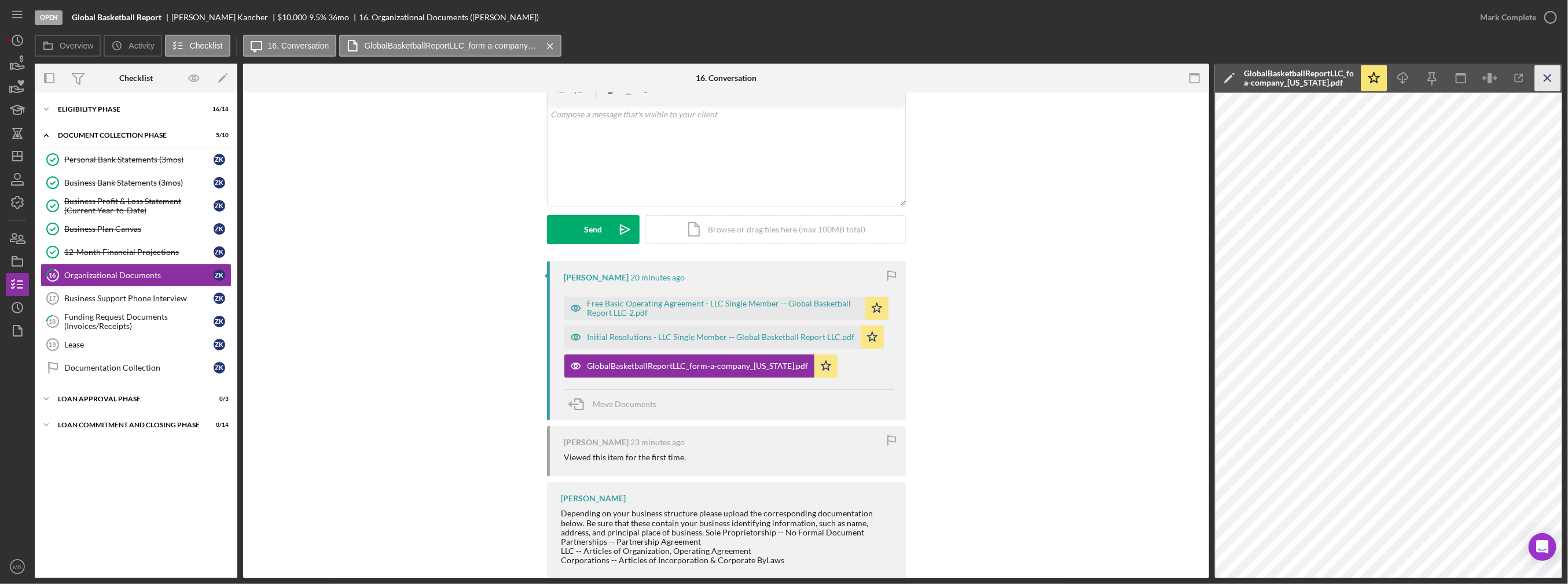
click at [783, 74] on icon "Icon/Menu Close" at bounding box center [1547, 78] width 26 height 26
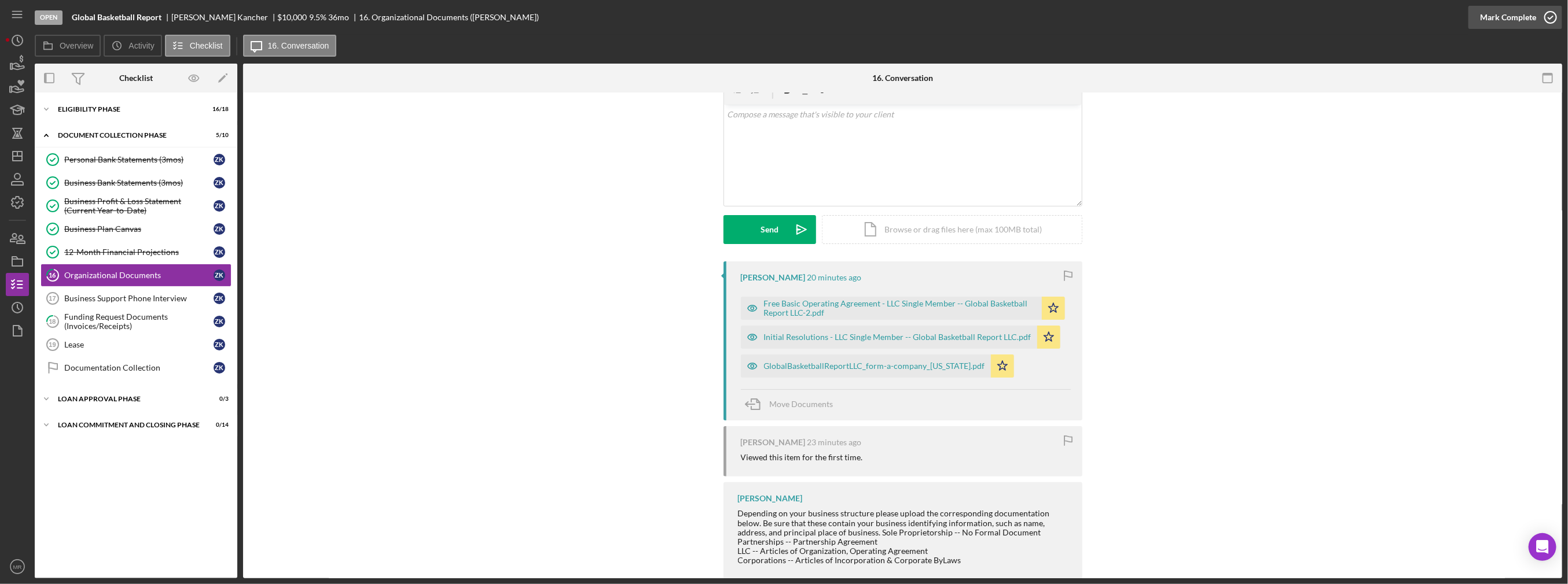
click at [783, 22] on div "Mark Complete" at bounding box center [1508, 17] width 56 height 23
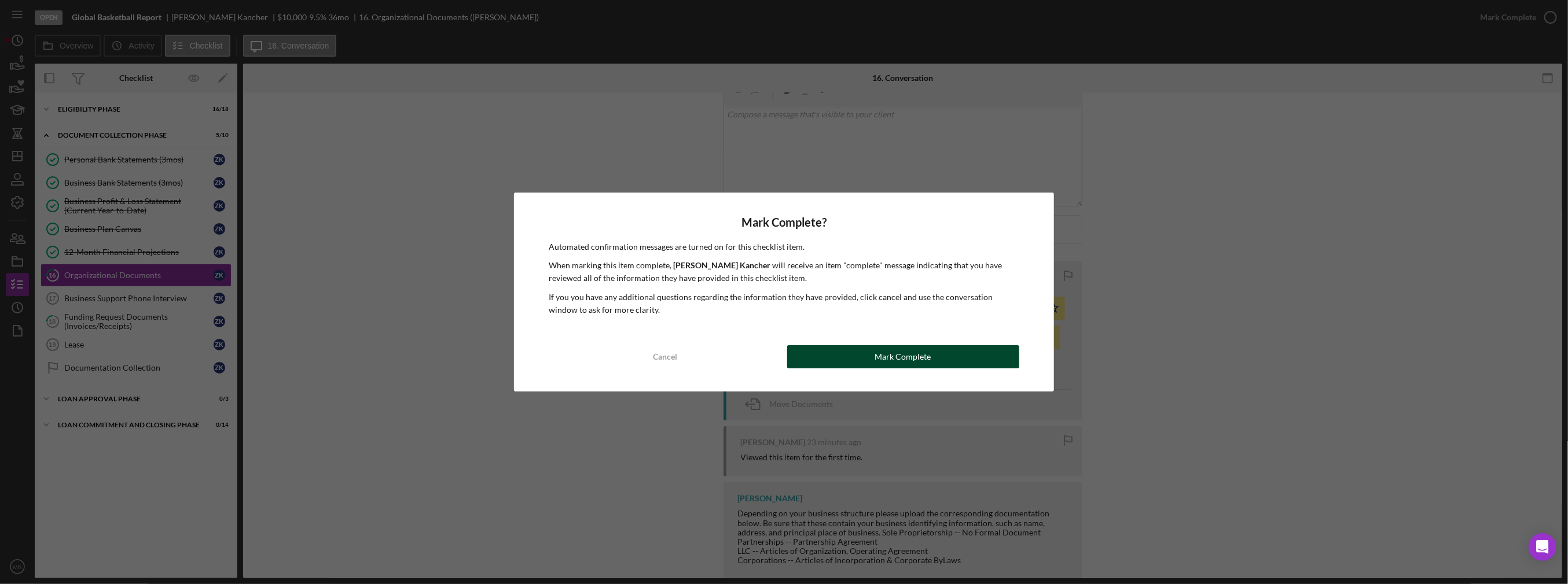
click at [783, 356] on button "Mark Complete" at bounding box center [902, 356] width 232 height 23
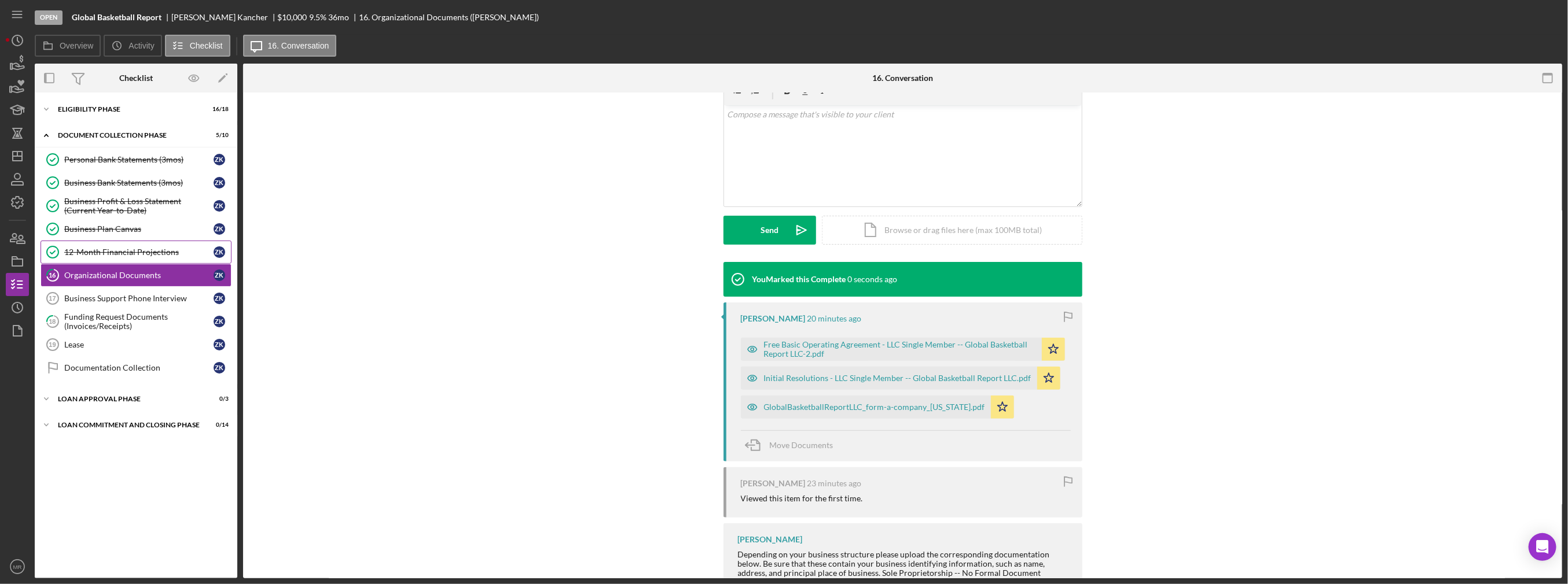
scroll to position [216, 0]
click at [126, 301] on div "Business Support Phone Interview" at bounding box center [139, 298] width 150 height 9
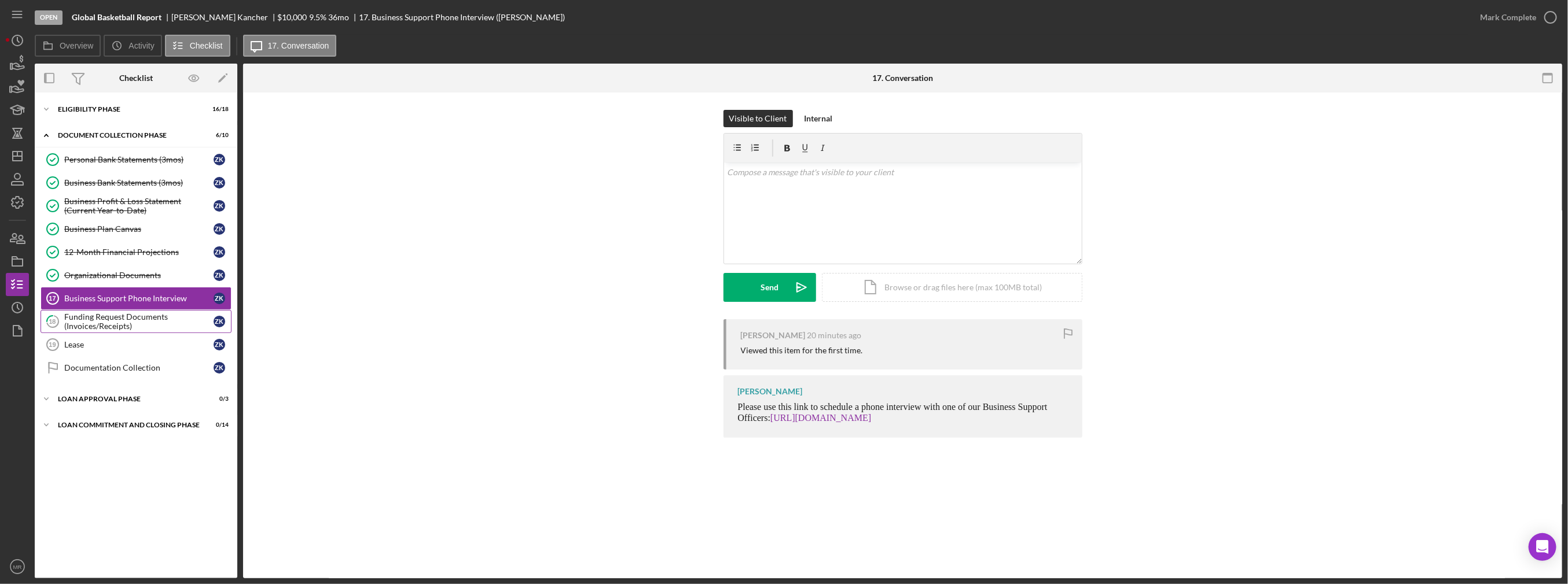
click at [127, 322] on div "Funding Request Documents (Invoices/Receipts)" at bounding box center [139, 321] width 150 height 18
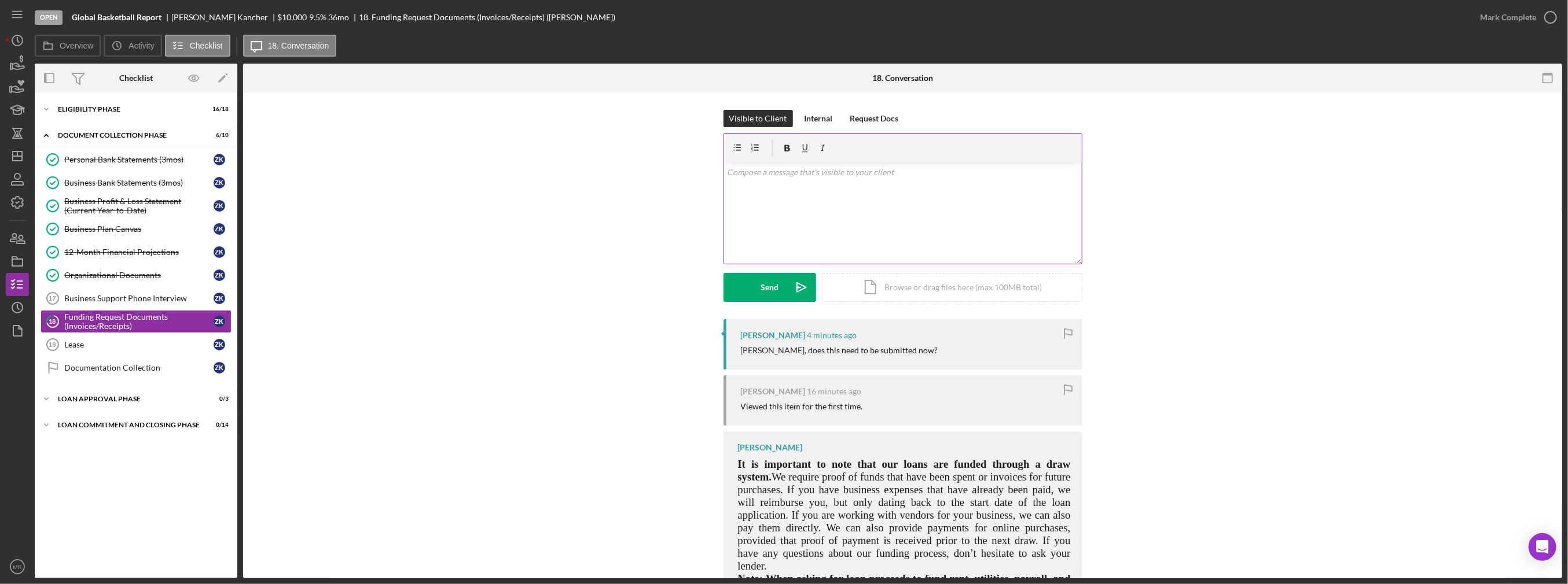
click at [780, 228] on div "v Color teal Color pink Remove color Add row above Add row below Add column bef…" at bounding box center [903, 213] width 358 height 101
click at [774, 296] on div "Send" at bounding box center [769, 287] width 18 height 29
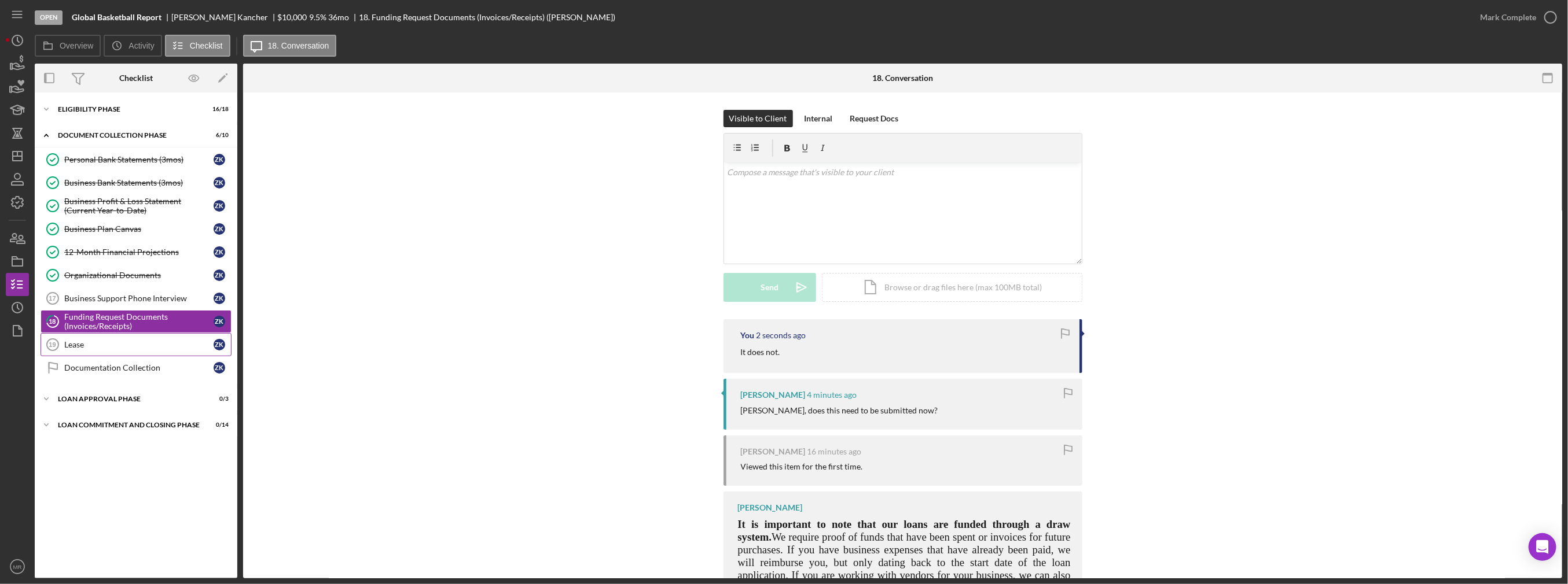
click at [169, 343] on div "Lease" at bounding box center [139, 345] width 150 height 9
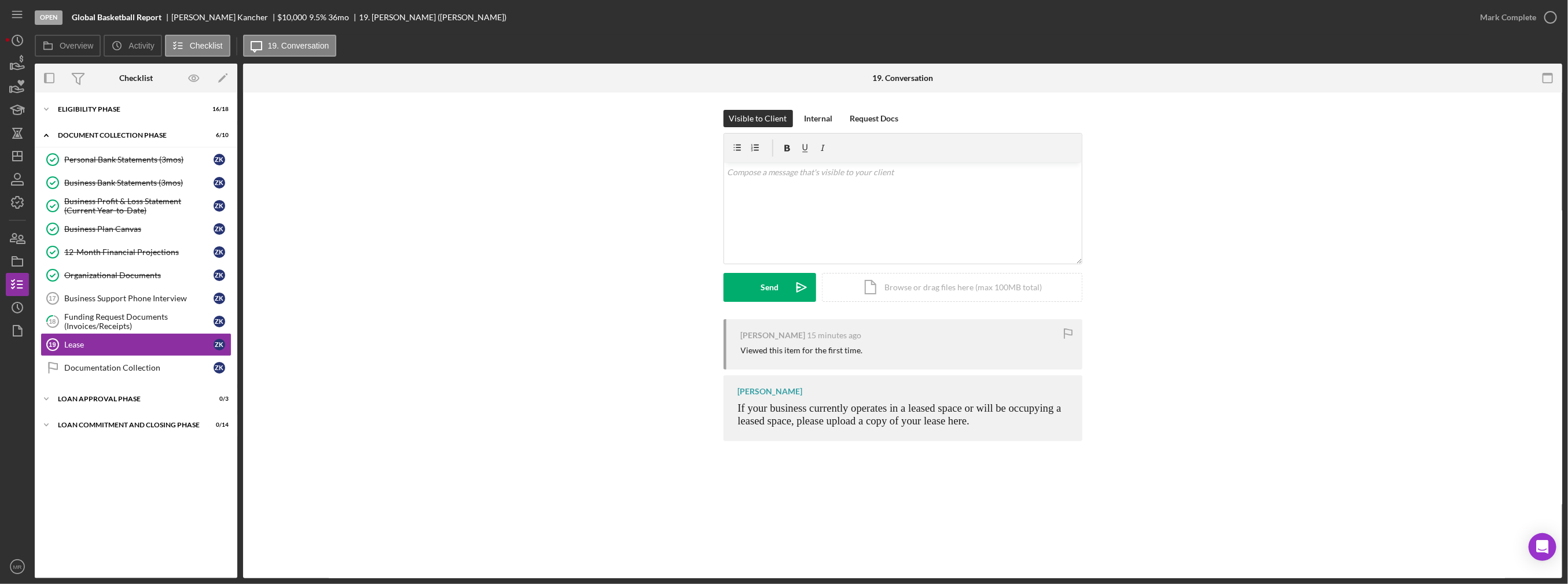
click at [783, 6] on div "Mark Complete" at bounding box center [1515, 17] width 93 height 35
click at [783, 9] on div "Mark Complete" at bounding box center [1508, 17] width 56 height 23
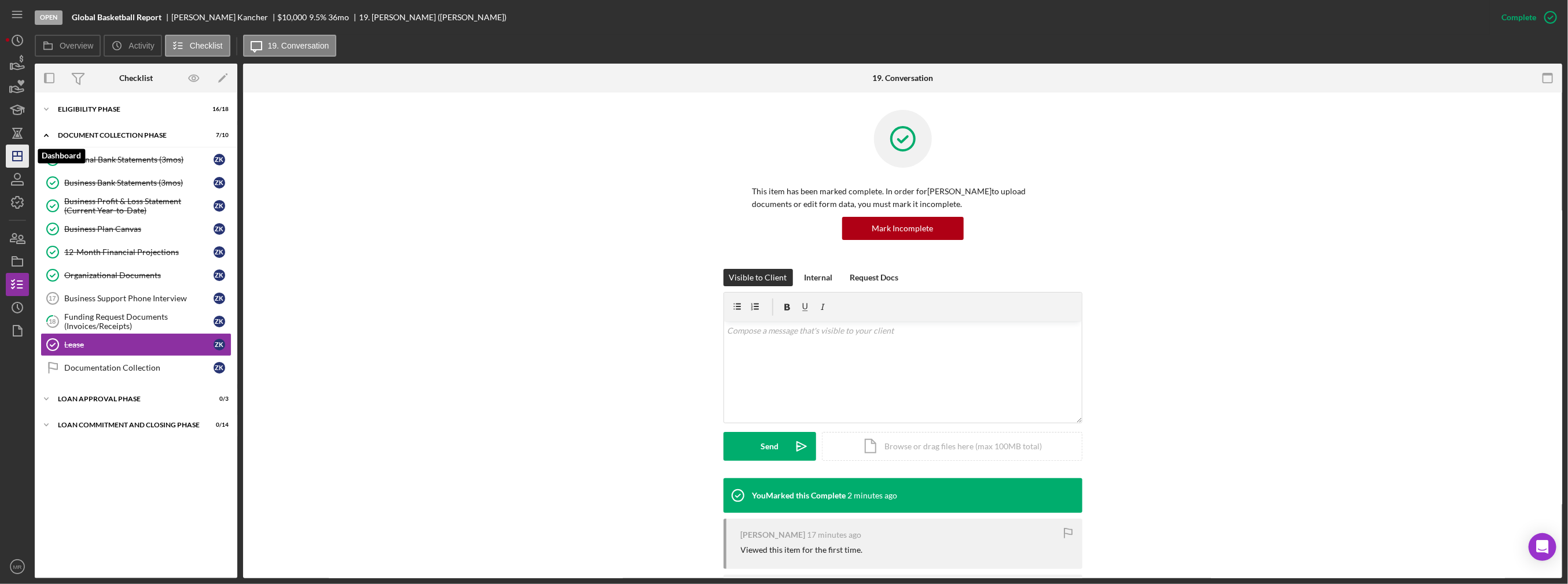
click at [19, 150] on icon "Icon/Dashboard" at bounding box center [17, 156] width 29 height 29
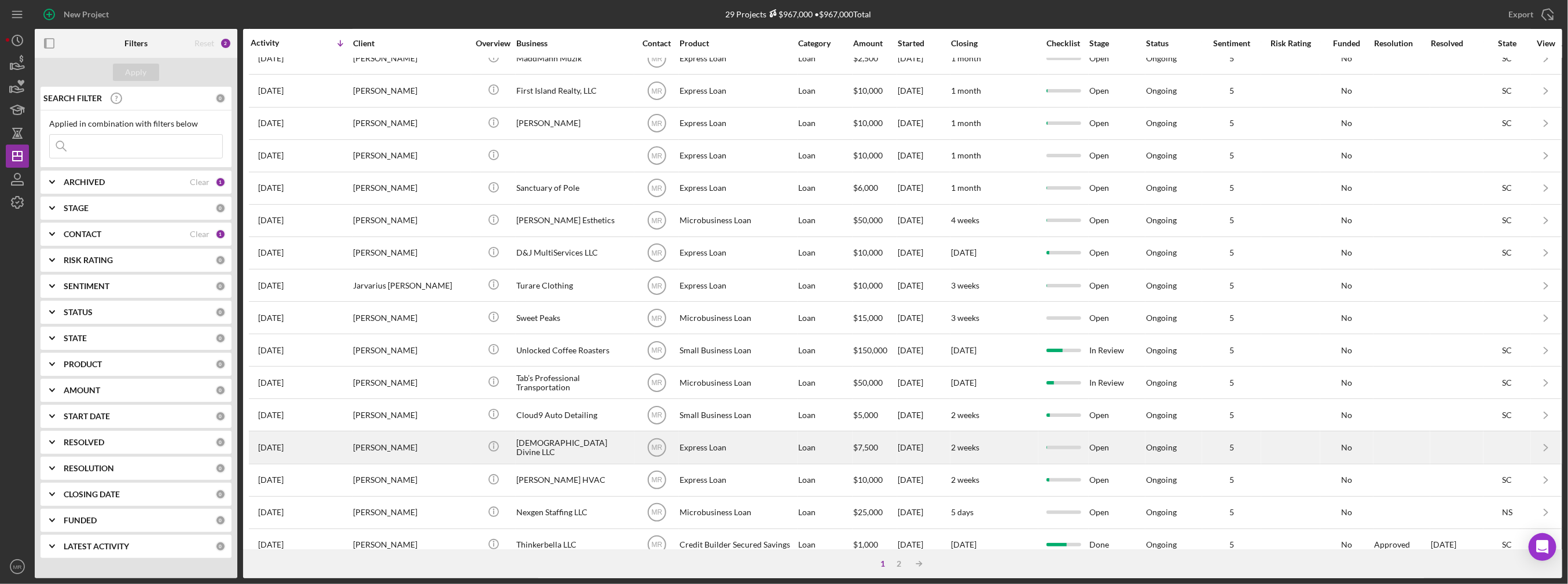
scroll to position [325, 0]
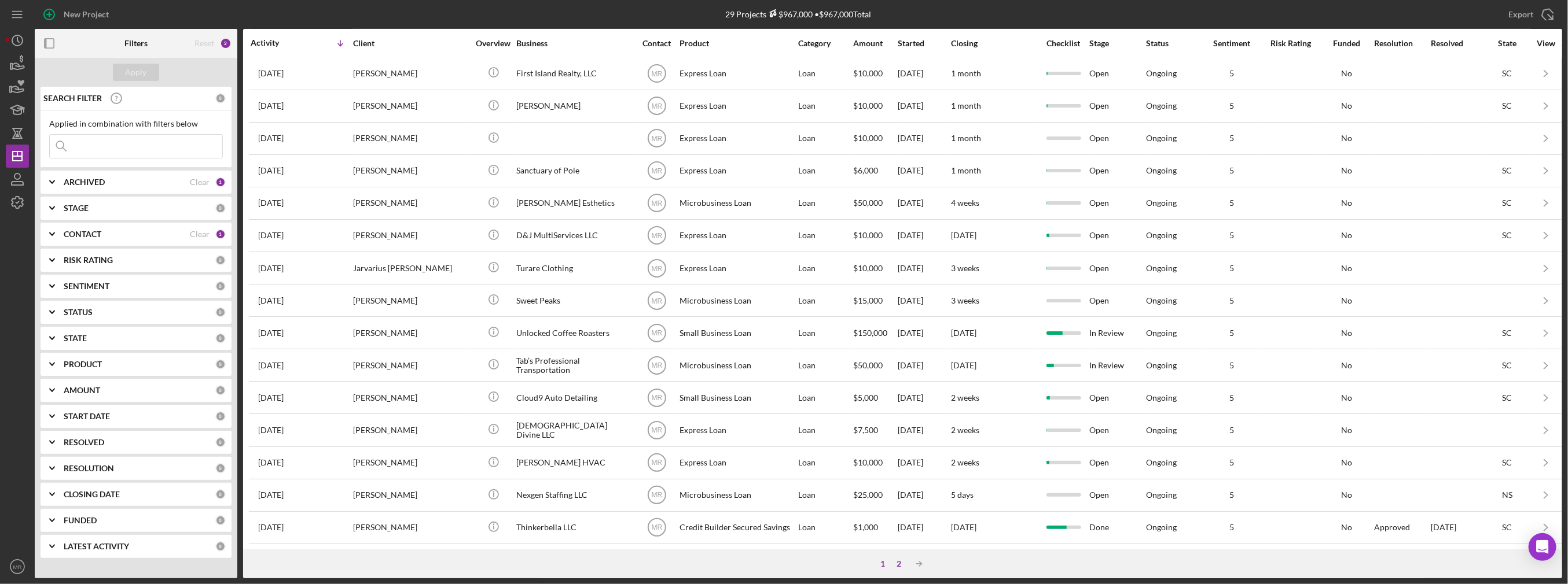
click at [783, 475] on div "2" at bounding box center [899, 564] width 16 height 9
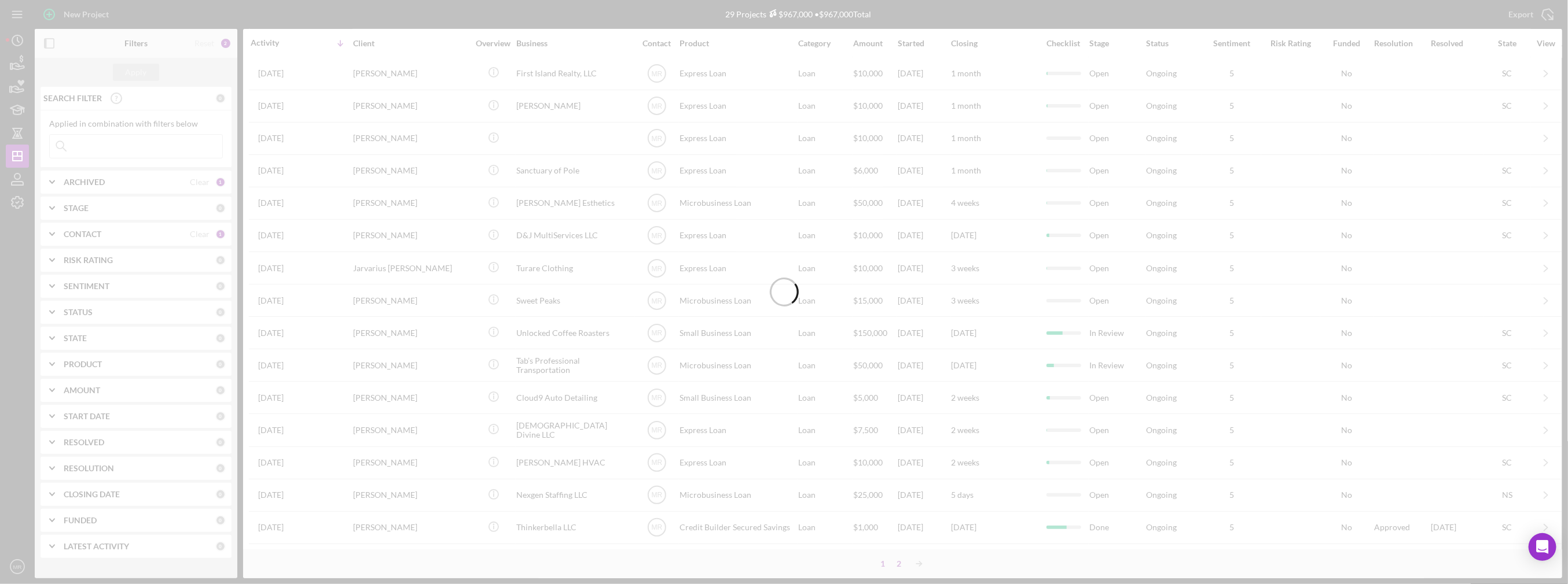
scroll to position [0, 0]
